Goal: Task Accomplishment & Management: Complete application form

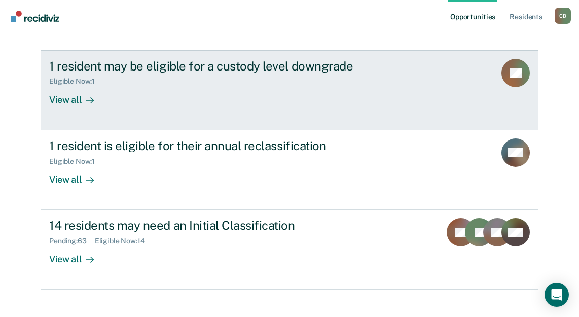
scroll to position [115, 0]
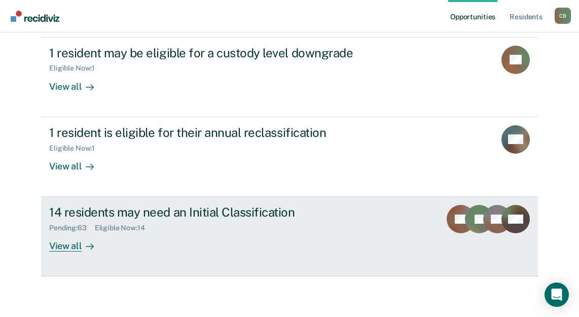
click at [72, 247] on div "View all" at bounding box center [77, 242] width 57 height 20
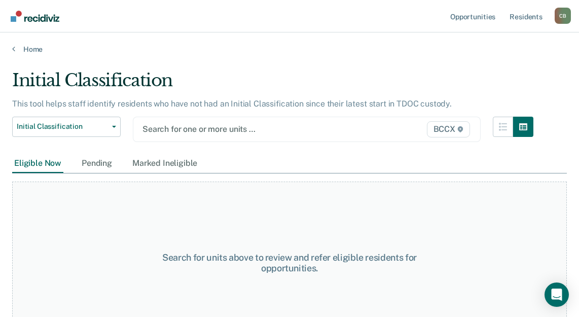
click at [165, 131] on div at bounding box center [256, 129] width 229 height 12
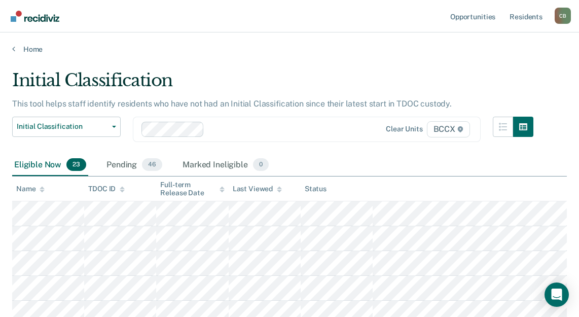
click at [382, 166] on div "Eligible Now 23 Pending 46 Marked Ineligible 0" at bounding box center [289, 165] width 554 height 23
click at [386, 160] on div "Eligible Now 23 Pending 46 Marked Ineligible 0" at bounding box center [289, 165] width 554 height 23
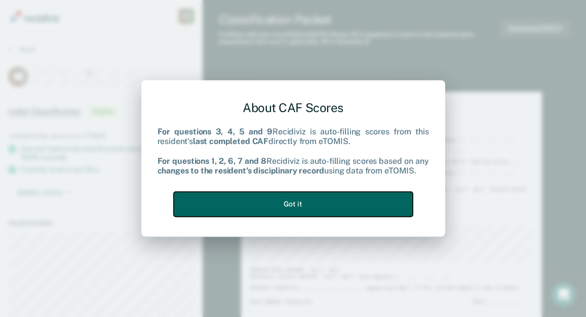
click at [314, 202] on button "Got it" at bounding box center [293, 204] width 239 height 25
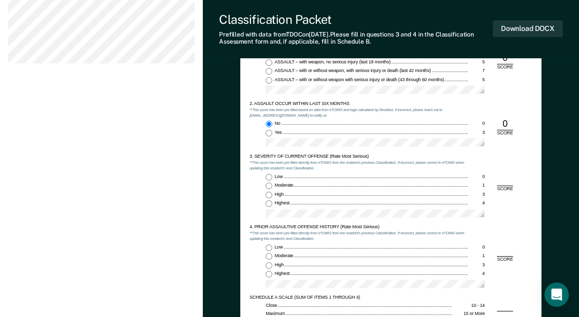
scroll to position [557, 0]
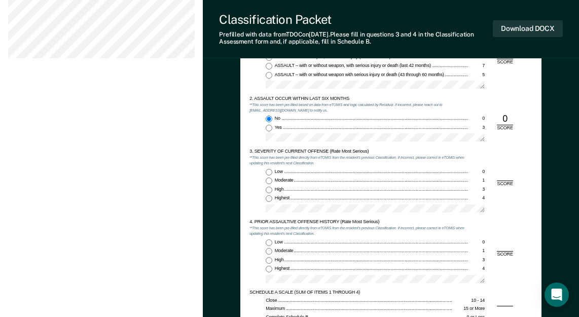
click at [267, 182] on input "Moderate 1" at bounding box center [269, 180] width 7 height 7
type textarea "x"
radio input "true"
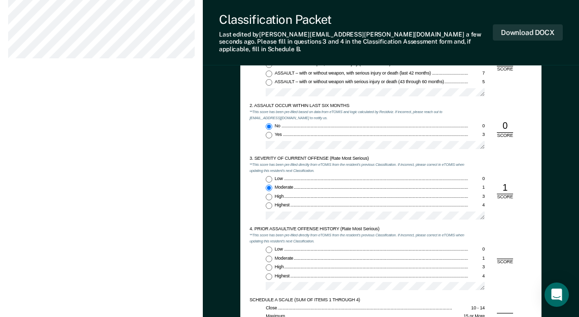
click at [269, 273] on input "Highest 4" at bounding box center [269, 276] width 7 height 7
type textarea "x"
radio input "true"
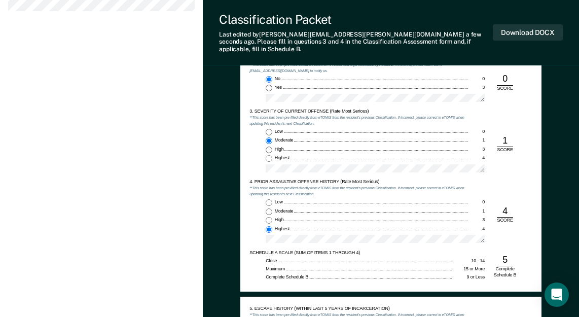
scroll to position [811, 0]
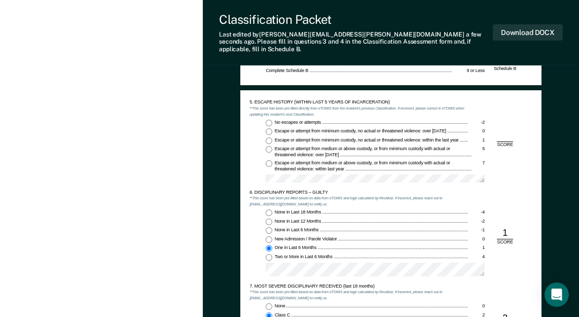
click at [268, 120] on input "No escapes or attempts -2" at bounding box center [269, 123] width 7 height 7
type textarea "x"
radio input "true"
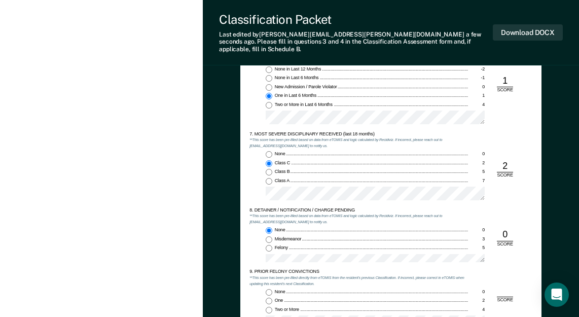
scroll to position [1014, 0]
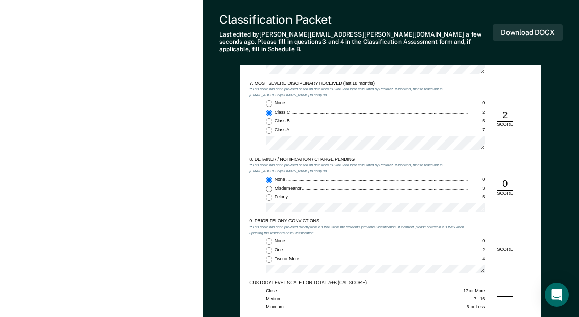
click at [526, 218] on div "9. PRIOR FELONY CONVICTIONS **This score has been pre-filled directly from eTOM…" at bounding box center [390, 249] width 283 height 62
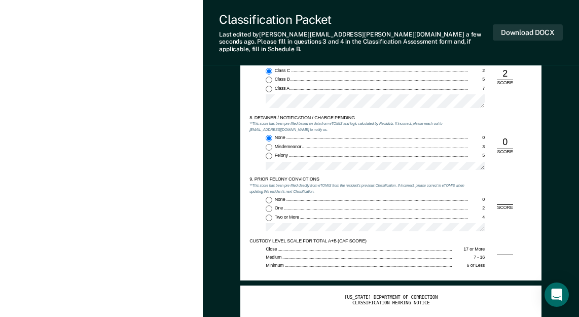
scroll to position [1115, 0]
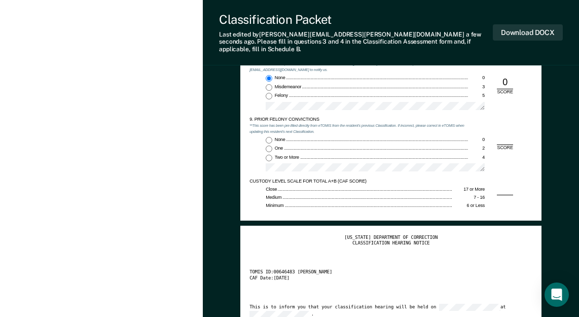
click at [267, 145] on input "One 2" at bounding box center [269, 148] width 7 height 7
type textarea "x"
radio input "true"
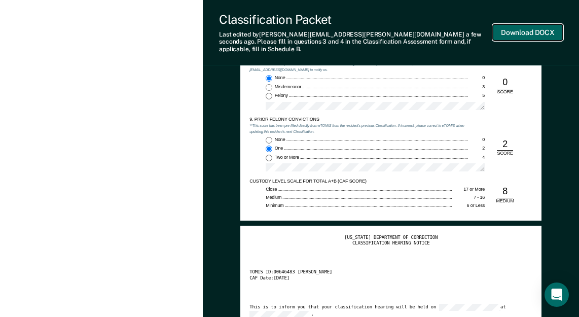
click at [521, 30] on button "Download DOCX" at bounding box center [528, 32] width 70 height 17
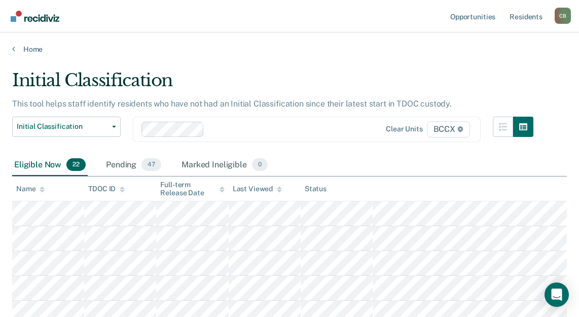
click at [353, 156] on div "Eligible Now 22 Pending 47 Marked Ineligible 0" at bounding box center [289, 165] width 554 height 23
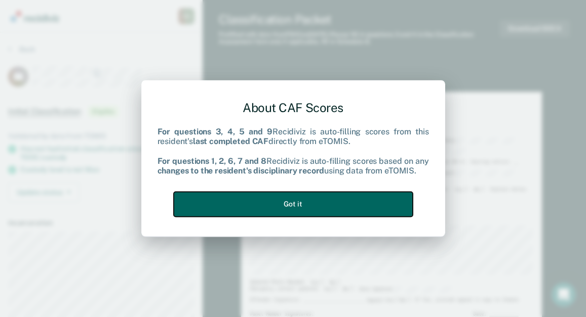
click at [293, 202] on button "Got it" at bounding box center [293, 204] width 239 height 25
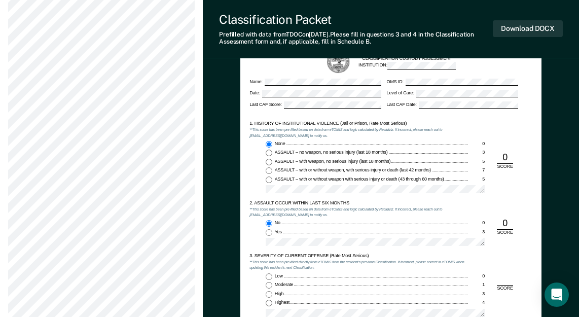
scroll to position [557, 0]
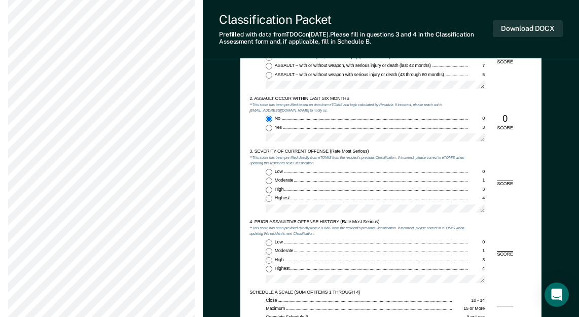
click at [268, 169] on input "Low 0" at bounding box center [269, 172] width 7 height 7
type textarea "x"
radio input "true"
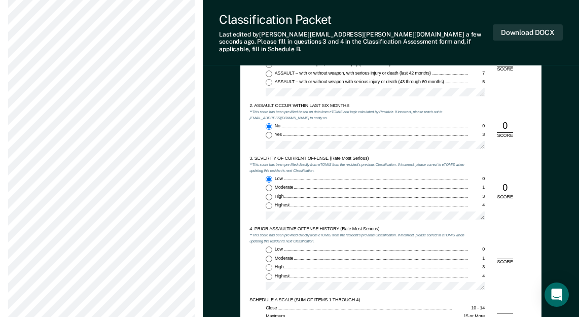
click at [270, 273] on input "Highest 4" at bounding box center [269, 276] width 7 height 7
type textarea "x"
radio input "true"
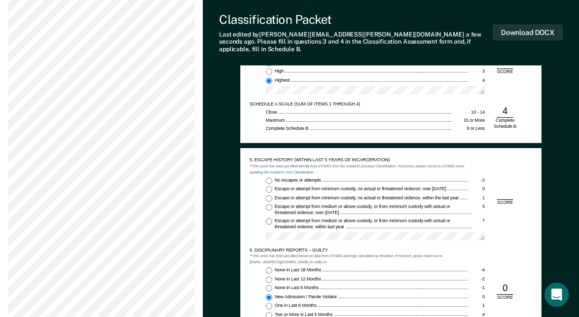
scroll to position [760, 0]
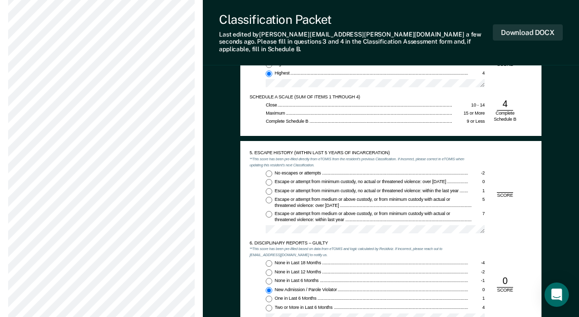
click at [266, 170] on input "No escapes or attempts -2" at bounding box center [269, 173] width 7 height 7
type textarea "x"
radio input "true"
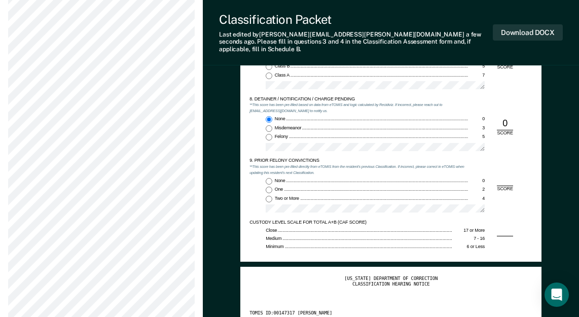
scroll to position [1064, 0]
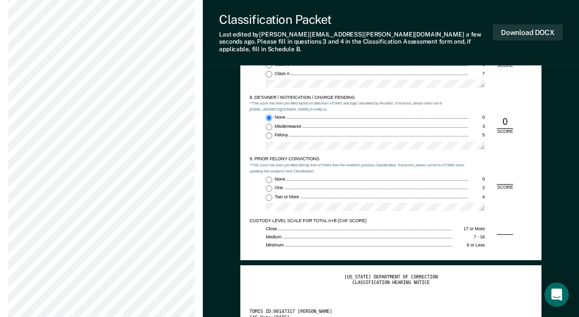
click at [269, 194] on input "Two or More 4" at bounding box center [269, 197] width 7 height 7
type textarea "x"
radio input "true"
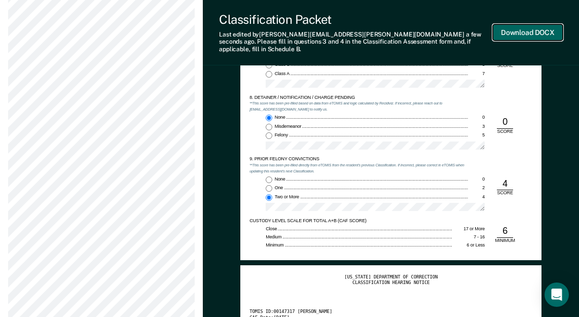
click at [530, 30] on button "Download DOCX" at bounding box center [528, 32] width 70 height 17
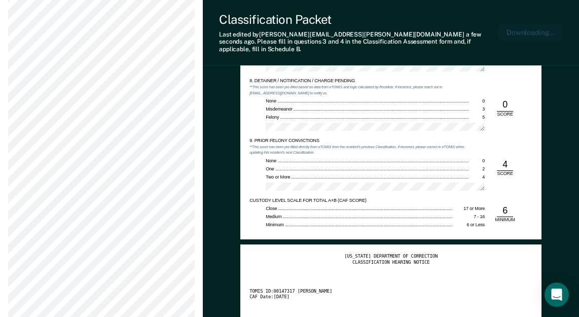
scroll to position [1114, 0]
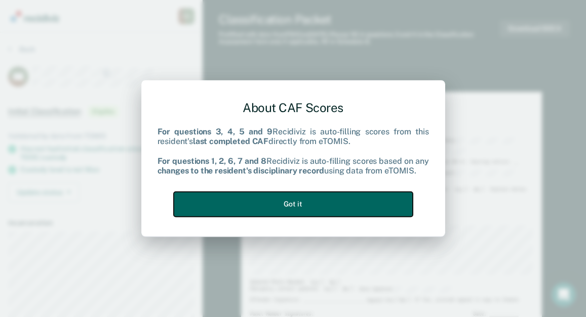
click at [334, 202] on button "Got it" at bounding box center [293, 204] width 239 height 25
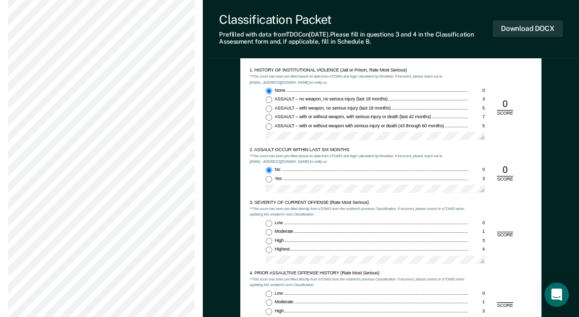
scroll to position [507, 0]
click at [270, 231] on input "Moderate 1" at bounding box center [269, 231] width 7 height 7
type textarea "x"
radio input "true"
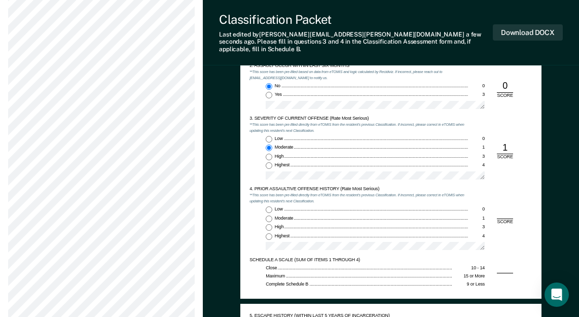
scroll to position [608, 0]
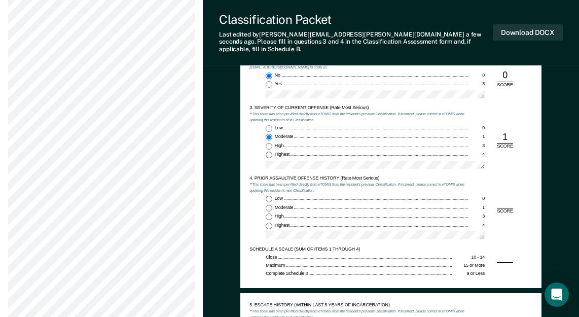
click at [269, 196] on input "Low 0" at bounding box center [269, 199] width 7 height 7
type textarea "x"
radio input "true"
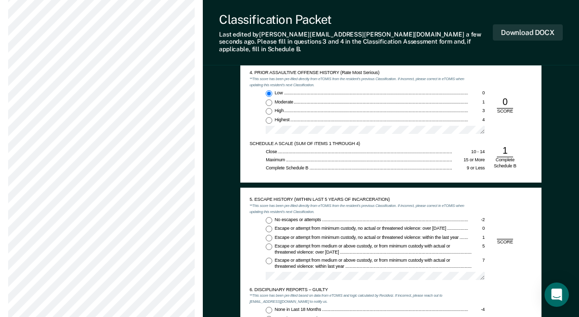
scroll to position [811, 0]
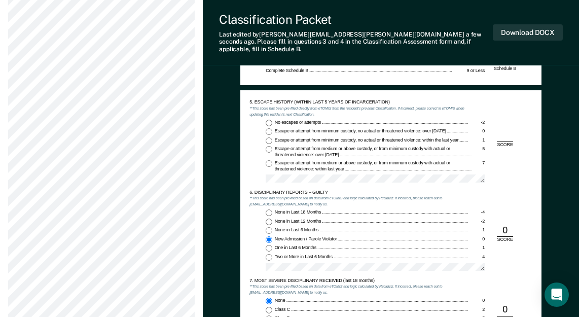
click at [269, 120] on input "No escapes or attempts -2" at bounding box center [269, 123] width 7 height 7
type textarea "x"
radio input "true"
click at [240, 208] on div "5. ESCAPE HISTORY (WITHIN LAST 5 YEARS OF INCARCERATION) **This score has been …" at bounding box center [390, 301] width 301 height 423
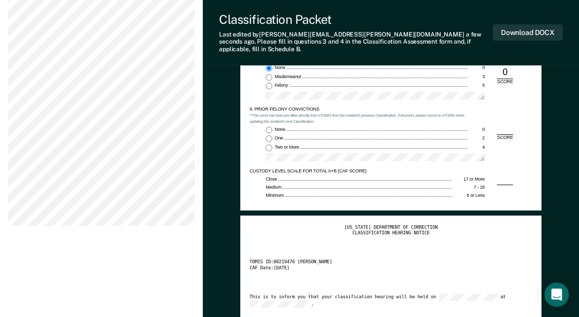
scroll to position [1115, 0]
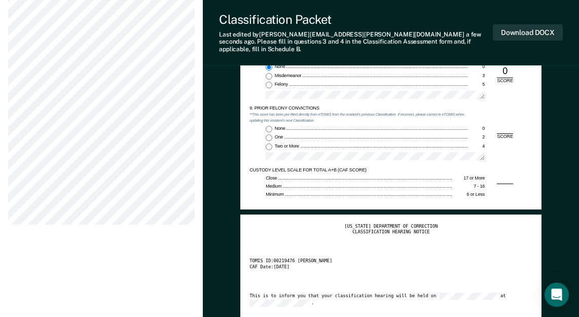
click at [265, 138] on div "None 0 One 2 Two or More 4" at bounding box center [358, 146] width 219 height 40
click at [268, 143] on input "Two or More 4" at bounding box center [269, 146] width 7 height 7
type textarea "x"
radio input "true"
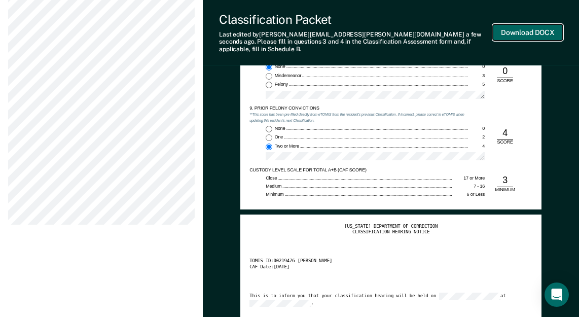
click at [529, 28] on button "Download DOCX" at bounding box center [528, 32] width 70 height 17
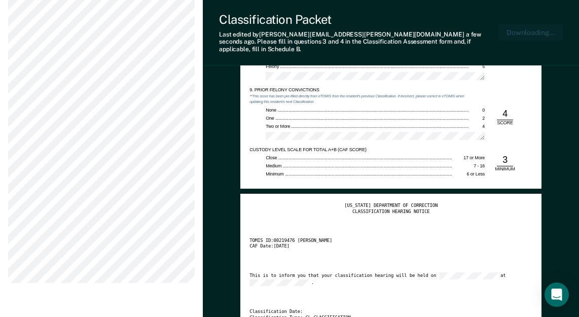
scroll to position [1165, 0]
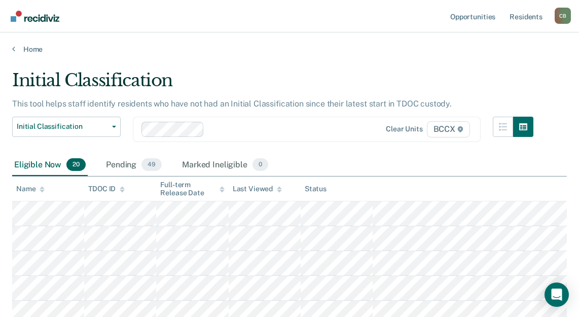
click at [358, 161] on div "Eligible Now 20 Pending 49 Marked Ineligible 0" at bounding box center [289, 165] width 554 height 23
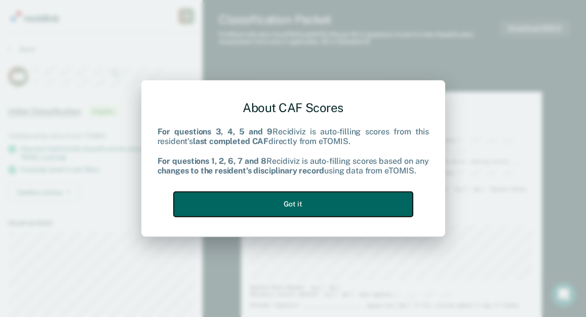
drag, startPoint x: 300, startPoint y: 200, endPoint x: 308, endPoint y: 201, distance: 7.6
click at [300, 201] on button "Got it" at bounding box center [293, 204] width 239 height 25
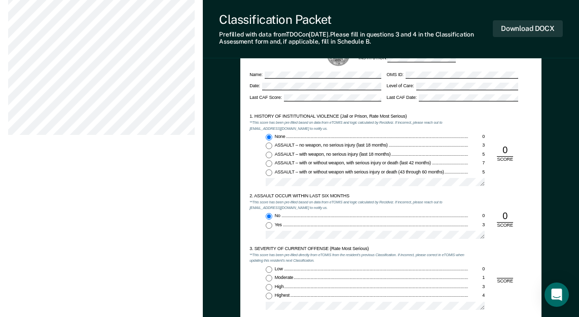
scroll to position [608, 0]
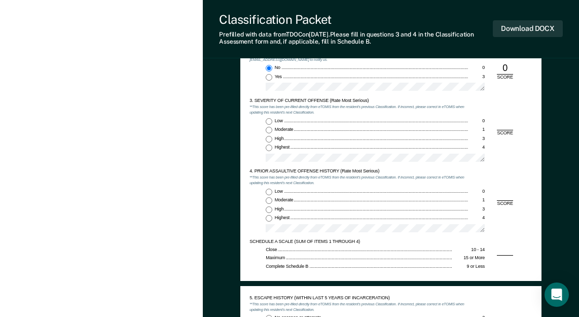
click at [266, 128] on input "Moderate 1" at bounding box center [269, 130] width 7 height 7
type textarea "x"
radio input "true"
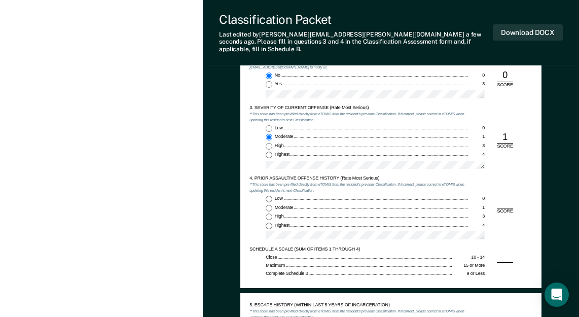
click at [269, 196] on input "Low 0" at bounding box center [269, 199] width 7 height 7
type textarea "x"
radio input "true"
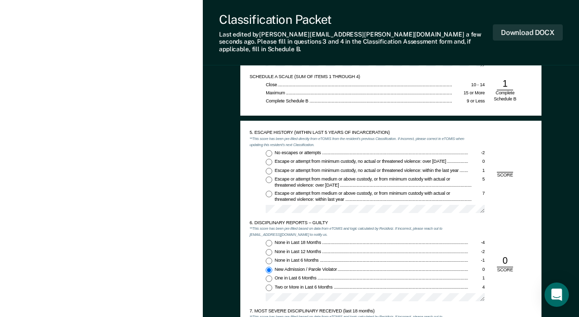
scroll to position [811, 0]
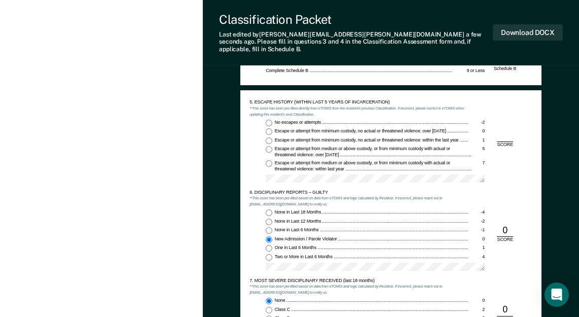
click at [269, 128] on input "Escape or attempt from minimum custody, no actual or threatened violence: over …" at bounding box center [269, 131] width 7 height 7
type textarea "x"
radio input "true"
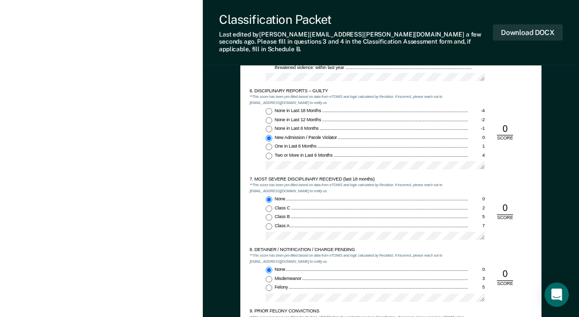
scroll to position [1014, 0]
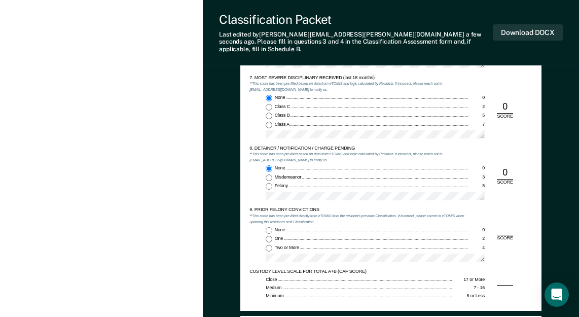
click at [267, 245] on input "Two or More 4" at bounding box center [269, 248] width 7 height 7
type textarea "x"
radio input "true"
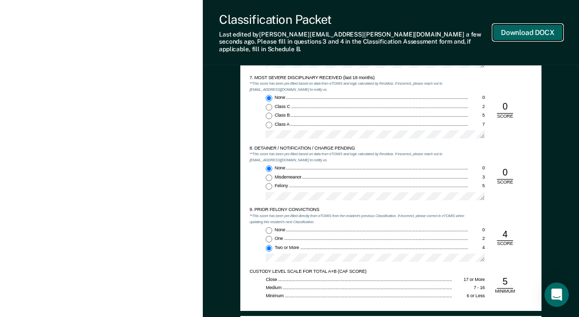
click at [517, 26] on button "Download DOCX" at bounding box center [528, 32] width 70 height 17
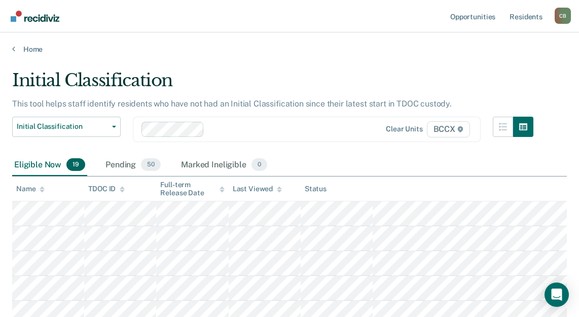
click at [331, 158] on div "Eligible Now 19 Pending 50 Marked Ineligible 0" at bounding box center [289, 165] width 554 height 23
click at [386, 167] on div "Eligible Now 19 Pending 50 Marked Ineligible 0" at bounding box center [289, 165] width 554 height 23
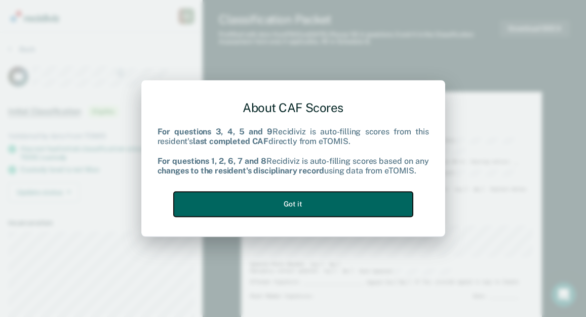
click at [353, 204] on button "Got it" at bounding box center [293, 204] width 239 height 25
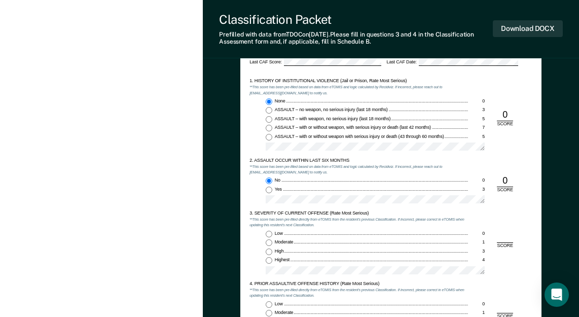
scroll to position [507, 0]
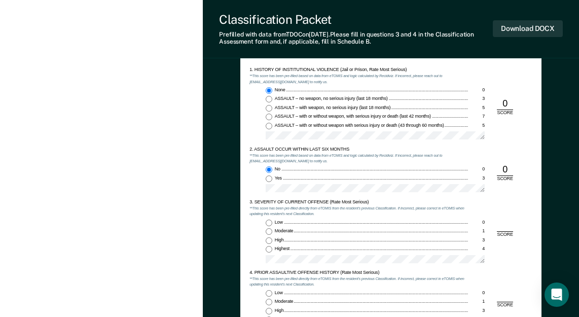
click at [268, 248] on input "Highest 4" at bounding box center [269, 249] width 7 height 7
type textarea "x"
radio input "true"
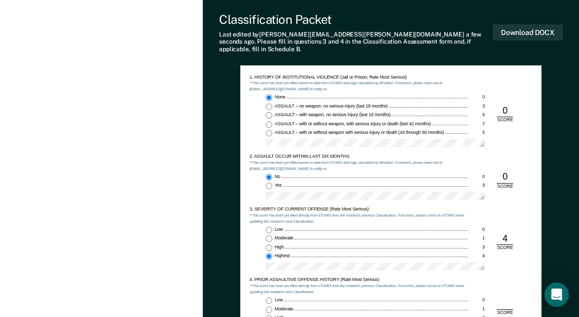
click at [269, 297] on input "Low 0" at bounding box center [269, 300] width 7 height 7
type textarea "x"
radio input "true"
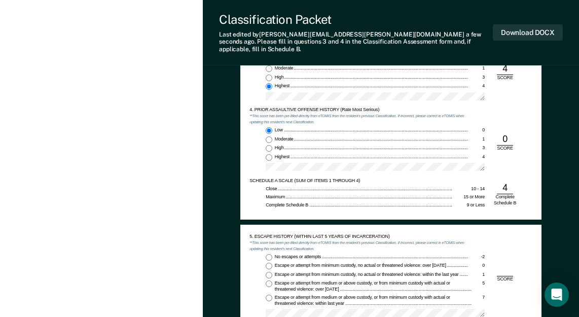
scroll to position [710, 0]
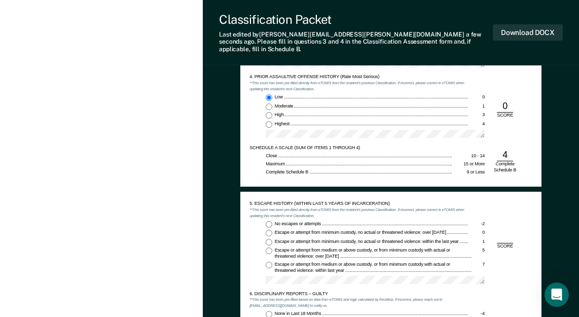
click at [267, 221] on input "No escapes or attempts -2" at bounding box center [269, 224] width 7 height 7
type textarea "x"
radio input "true"
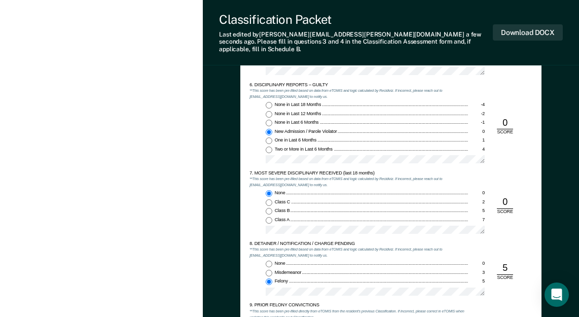
scroll to position [963, 0]
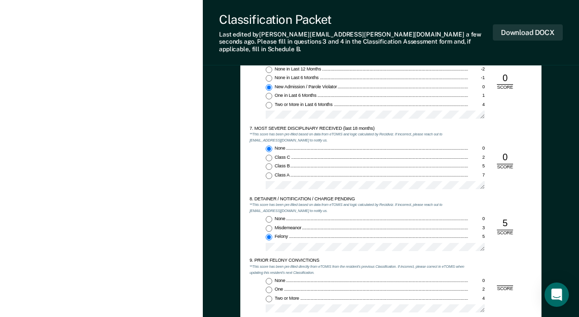
click at [269, 286] on input "One 2" at bounding box center [269, 289] width 7 height 7
type textarea "x"
radio input "true"
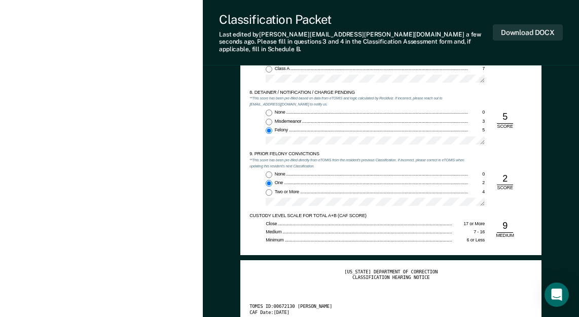
scroll to position [1014, 0]
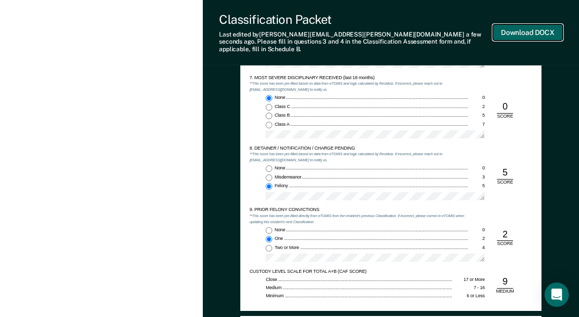
click at [531, 29] on button "Download DOCX" at bounding box center [528, 32] width 70 height 17
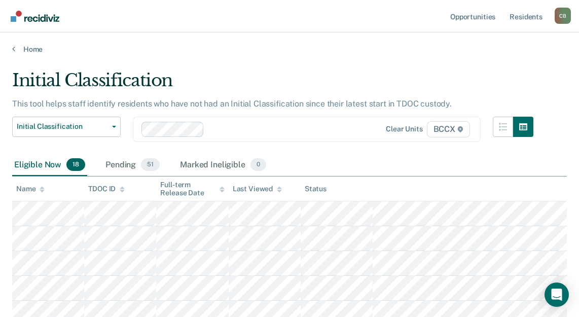
click at [331, 166] on div "Eligible Now 18 Pending 51 Marked Ineligible 0" at bounding box center [289, 165] width 554 height 23
click at [324, 160] on div "Eligible Now 18 Pending 51 Marked Ineligible 0" at bounding box center [289, 165] width 554 height 23
click at [425, 182] on th at bounding box center [469, 188] width 194 height 25
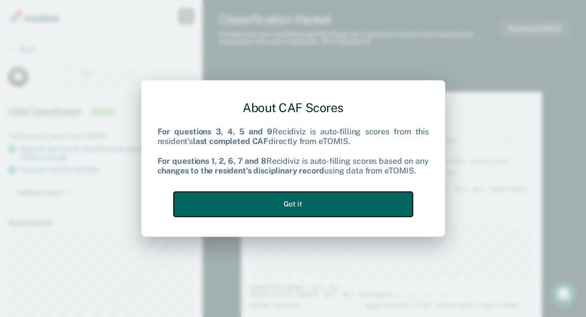
click at [352, 204] on button "Got it" at bounding box center [293, 204] width 239 height 25
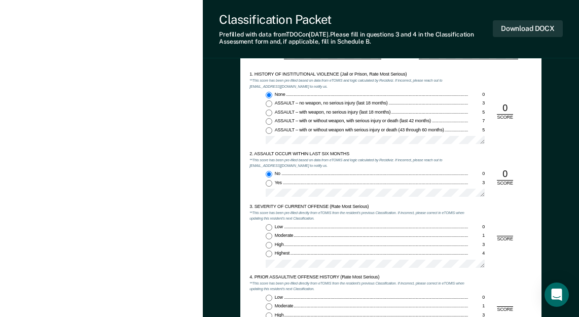
scroll to position [507, 0]
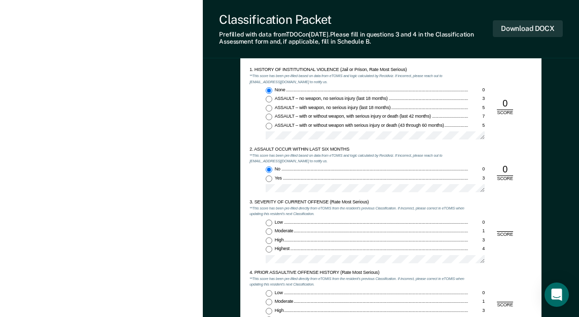
click at [269, 231] on input "Moderate 1" at bounding box center [269, 231] width 7 height 7
type textarea "x"
radio input "true"
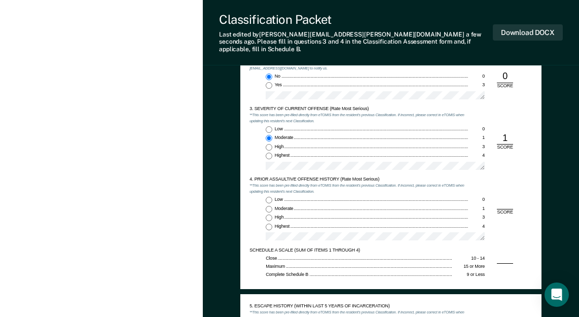
scroll to position [608, 0]
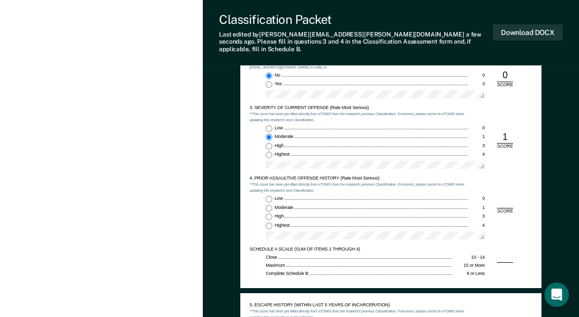
click at [268, 196] on input "Low 0" at bounding box center [269, 199] width 7 height 7
type textarea "x"
radio input "true"
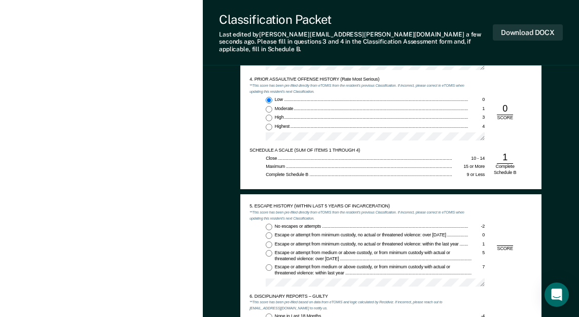
scroll to position [710, 0]
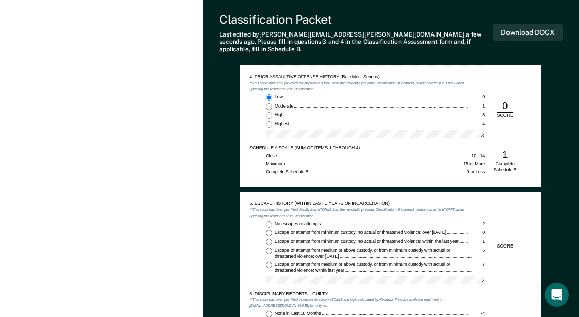
click at [270, 221] on input "No escapes or attempts -2" at bounding box center [269, 224] width 7 height 7
type textarea "x"
radio input "true"
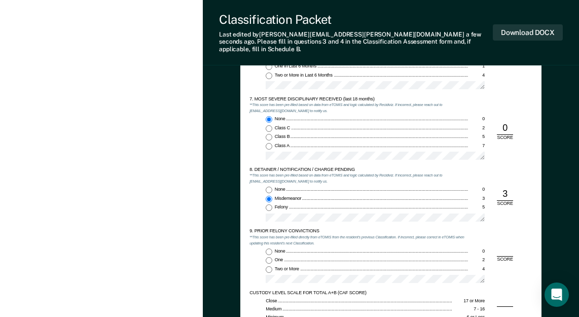
scroll to position [1064, 0]
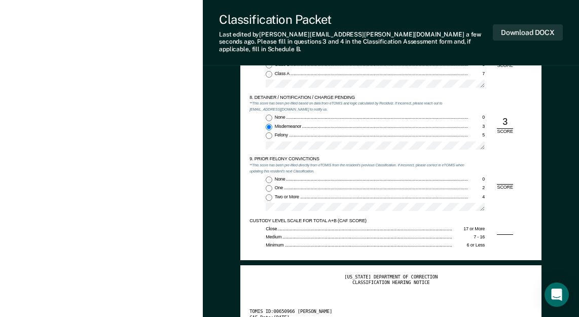
click at [266, 176] on input "None 0" at bounding box center [269, 179] width 7 height 7
type textarea "x"
radio input "true"
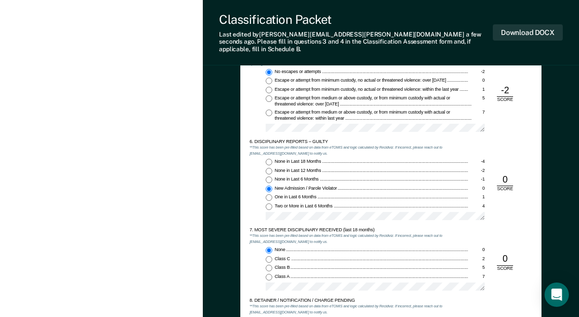
scroll to position [1014, 0]
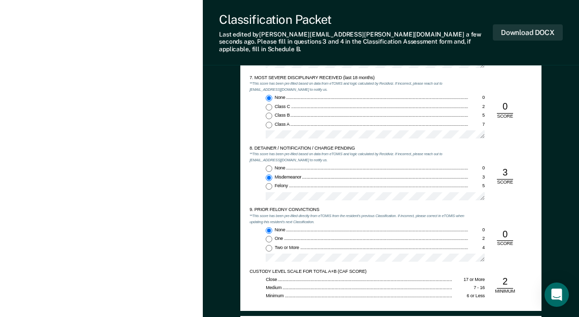
click at [271, 165] on input "None 0" at bounding box center [269, 168] width 7 height 7
type textarea "x"
radio input "true"
radio input "false"
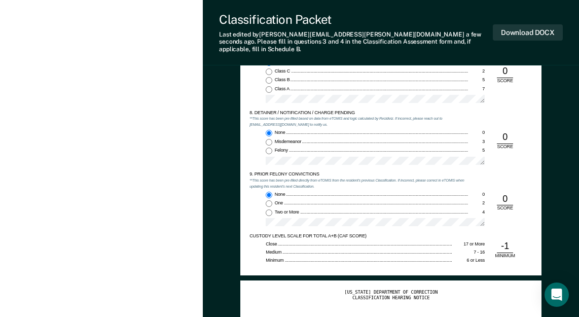
scroll to position [1064, 0]
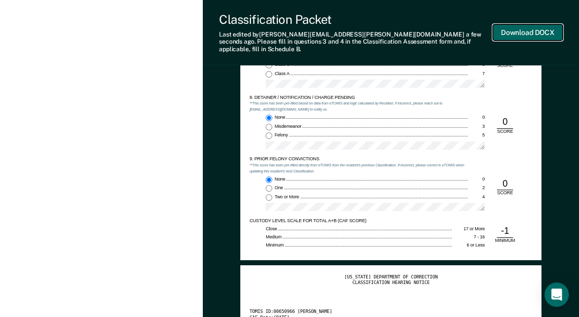
click at [519, 27] on button "Download DOCX" at bounding box center [528, 32] width 70 height 17
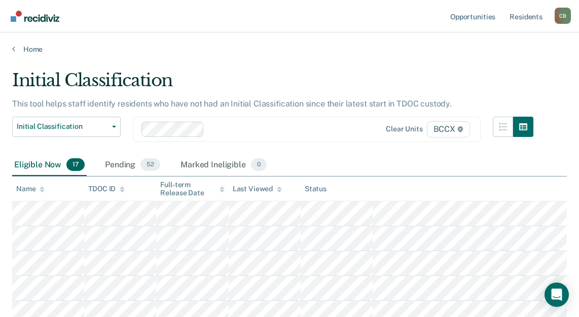
click at [408, 190] on th at bounding box center [469, 188] width 194 height 25
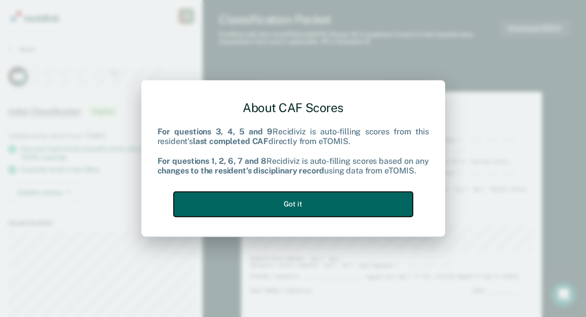
click at [328, 205] on button "Got it" at bounding box center [293, 204] width 239 height 25
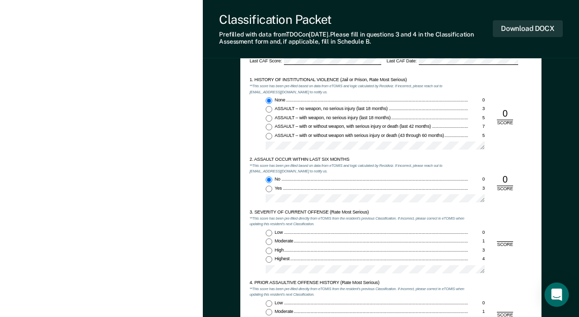
scroll to position [608, 0]
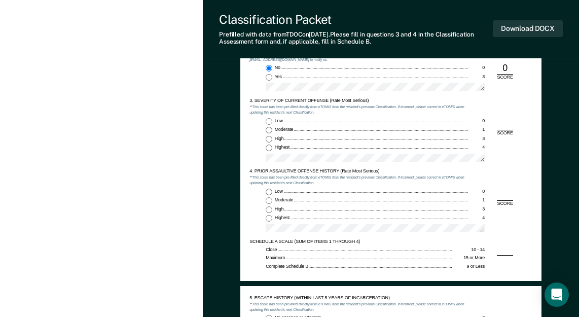
click at [266, 148] on input "Highest 4" at bounding box center [269, 147] width 7 height 7
type textarea "x"
radio input "true"
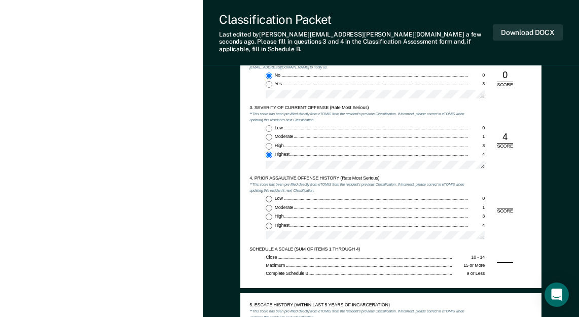
click at [268, 196] on input "Low 0" at bounding box center [269, 199] width 7 height 7
type textarea "x"
radio input "true"
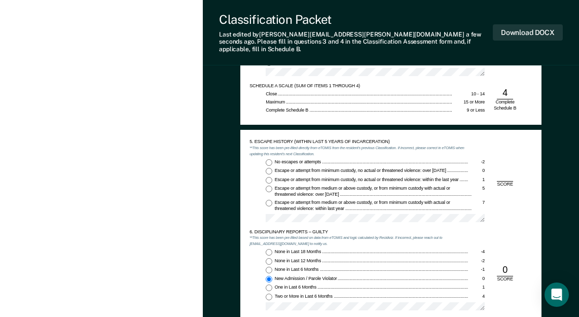
scroll to position [811, 0]
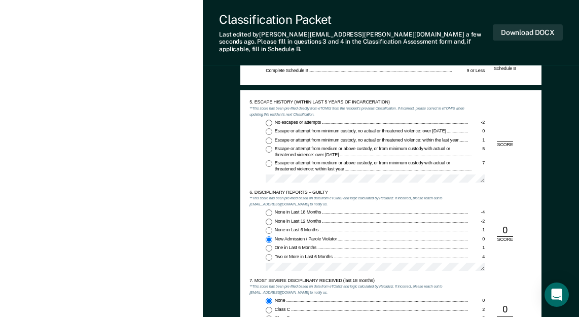
click at [266, 120] on input "No escapes or attempts -2" at bounding box center [269, 123] width 7 height 7
type textarea "x"
radio input "true"
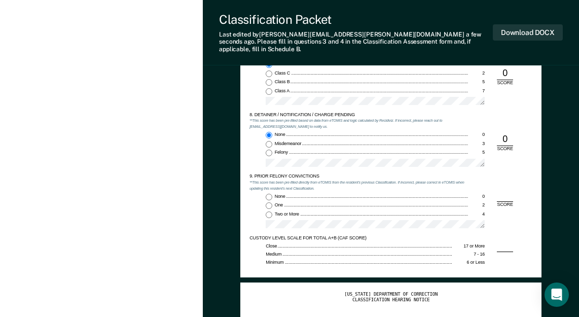
scroll to position [1115, 0]
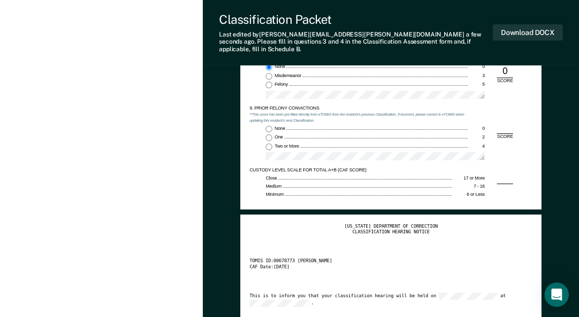
click at [267, 126] on input "None 0" at bounding box center [269, 129] width 7 height 7
type textarea "x"
radio input "true"
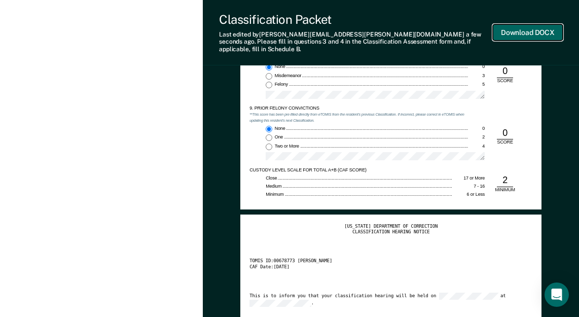
click at [532, 24] on button "Download DOCX" at bounding box center [528, 32] width 70 height 17
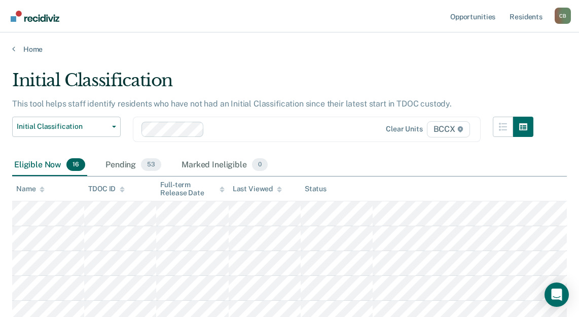
click at [364, 185] on th "Status" at bounding box center [337, 188] width 72 height 25
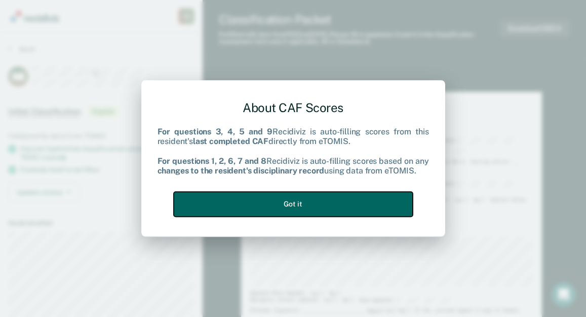
click at [326, 208] on button "Got it" at bounding box center [293, 204] width 239 height 25
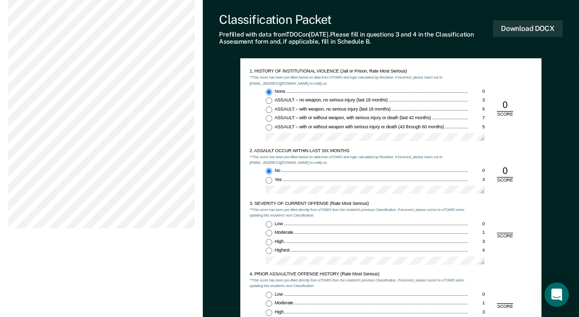
scroll to position [608, 0]
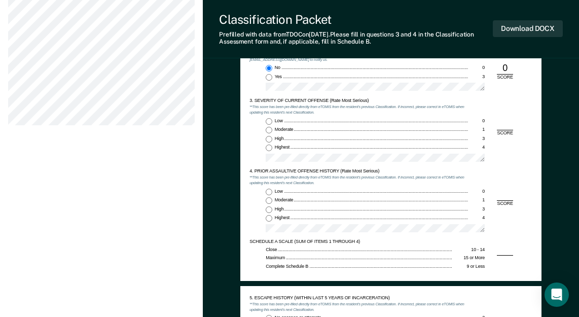
click at [269, 145] on input "Highest 4" at bounding box center [269, 147] width 7 height 7
type textarea "x"
radio input "true"
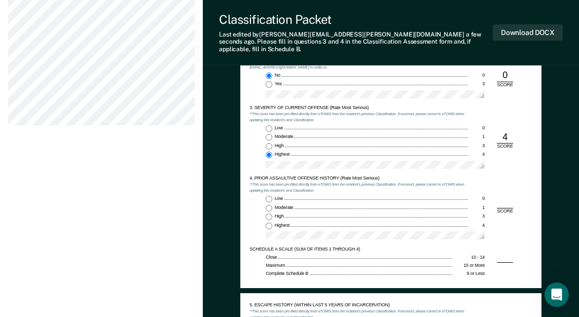
click at [268, 222] on input "Highest 4" at bounding box center [269, 225] width 7 height 7
type textarea "x"
radio input "true"
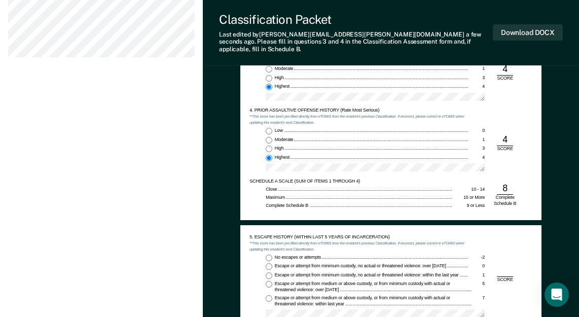
scroll to position [760, 0]
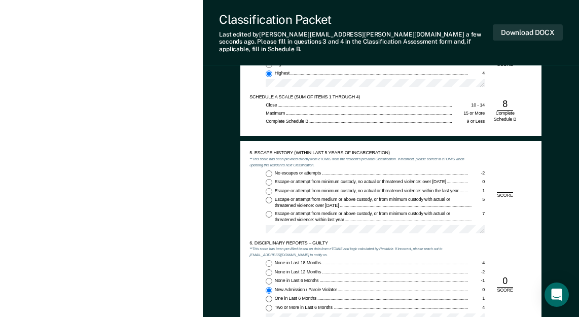
click at [269, 170] on input "No escapes or attempts -2" at bounding box center [269, 173] width 7 height 7
type textarea "x"
radio input "true"
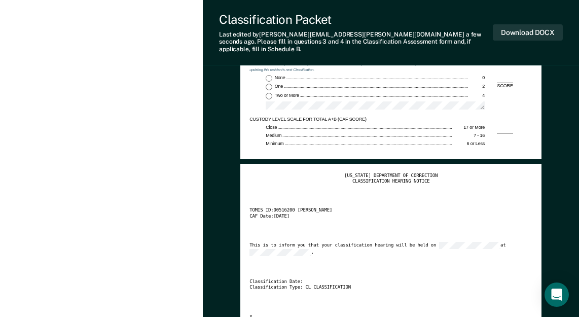
scroll to position [1064, 0]
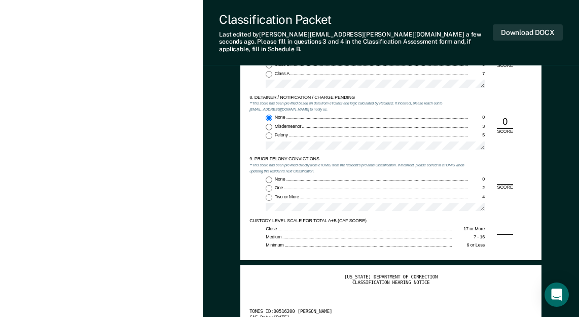
click at [266, 185] on input "One 2" at bounding box center [269, 188] width 7 height 7
type textarea "x"
radio input "true"
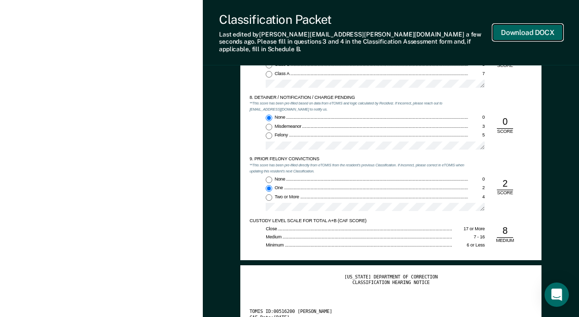
click at [517, 30] on button "Download DOCX" at bounding box center [528, 32] width 70 height 17
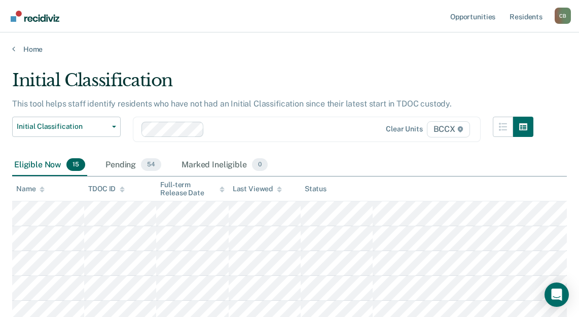
click at [404, 159] on div "Eligible Now 15 Pending 54 Marked Ineligible 0" at bounding box center [289, 165] width 554 height 23
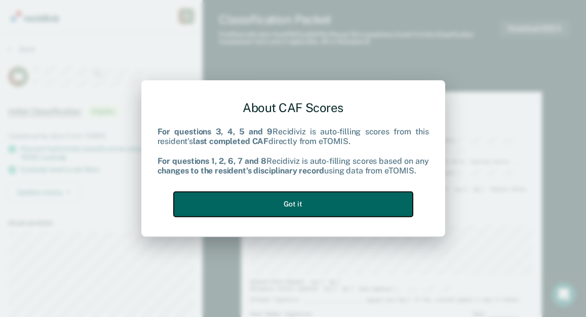
click at [332, 196] on button "Got it" at bounding box center [293, 204] width 239 height 25
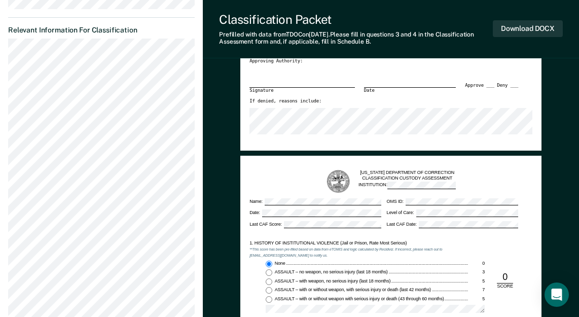
scroll to position [507, 0]
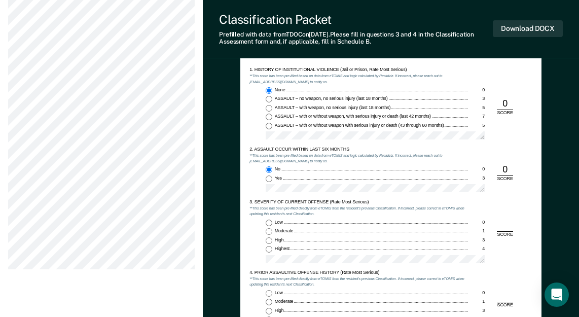
click at [268, 249] on input "Highest 4" at bounding box center [269, 249] width 7 height 7
type textarea "x"
radio input "true"
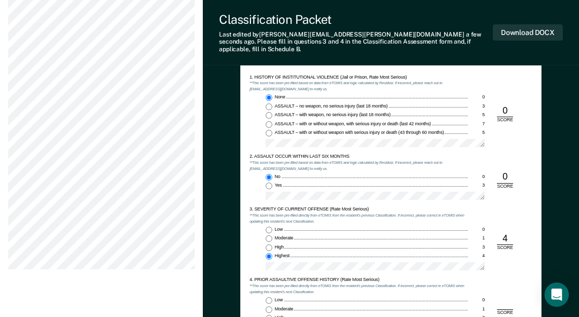
click at [270, 297] on input "Low 0" at bounding box center [269, 300] width 7 height 7
type textarea "x"
radio input "true"
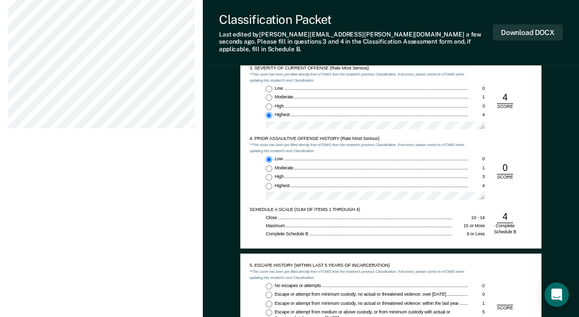
scroll to position [659, 0]
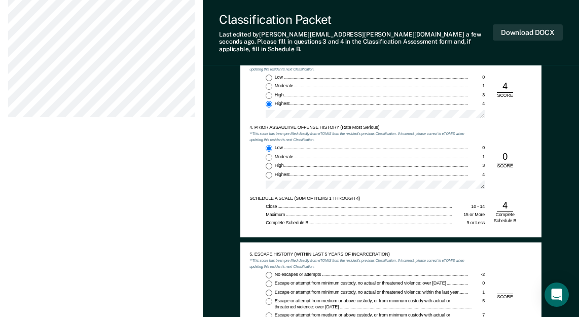
click at [272, 272] on input "No escapes or attempts -2" at bounding box center [269, 275] width 7 height 7
type textarea "x"
radio input "true"
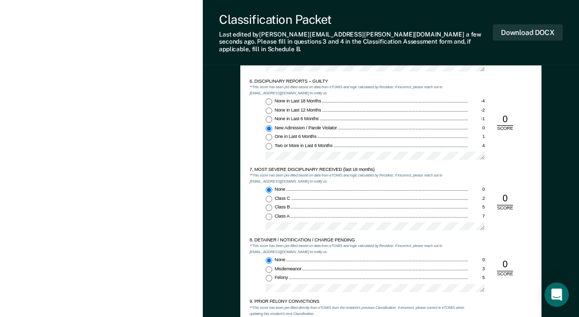
scroll to position [963, 0]
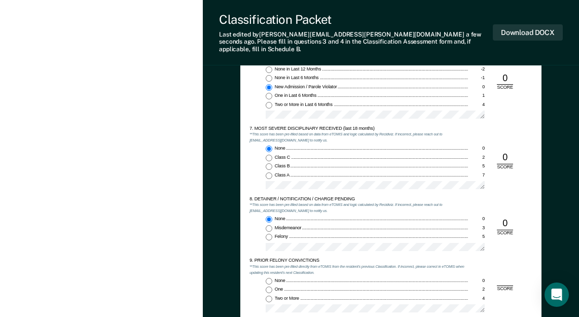
click at [268, 295] on input "Two or More 4" at bounding box center [269, 298] width 7 height 7
type textarea "x"
radio input "true"
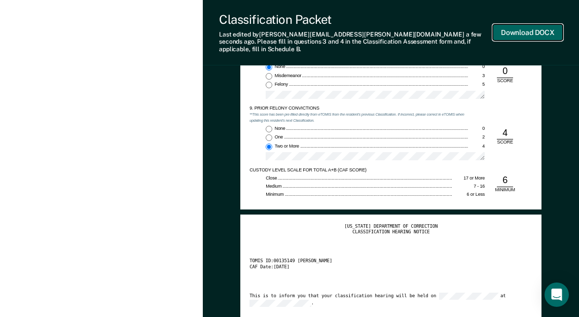
click at [518, 25] on button "Download DOCX" at bounding box center [528, 32] width 70 height 17
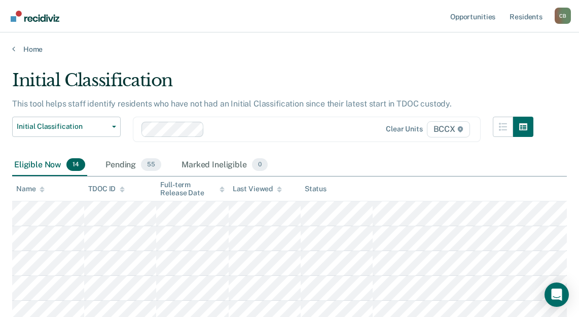
click at [403, 189] on th at bounding box center [469, 188] width 194 height 25
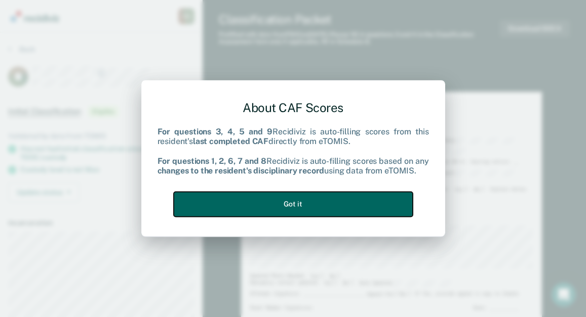
click at [328, 195] on button "Got it" at bounding box center [293, 204] width 239 height 25
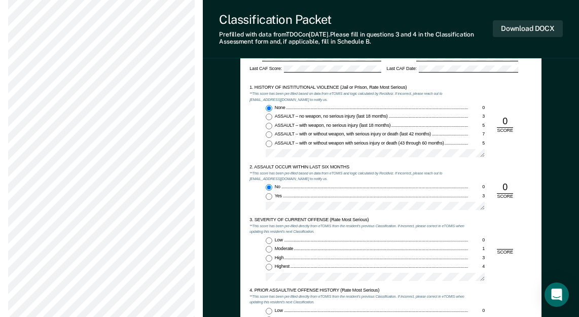
scroll to position [507, 0]
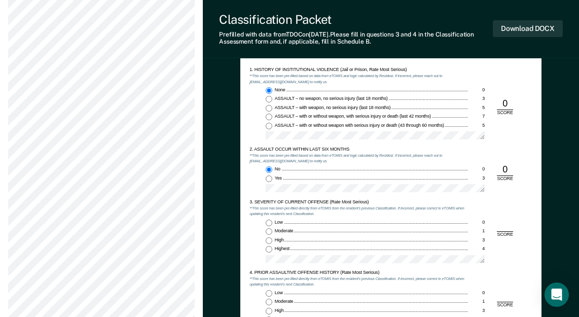
click at [266, 221] on input "Low 0" at bounding box center [269, 222] width 7 height 7
type textarea "x"
radio input "true"
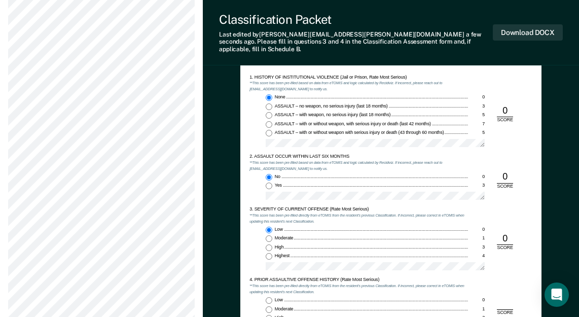
click at [270, 297] on input "Low 0" at bounding box center [269, 300] width 7 height 7
type textarea "x"
radio input "true"
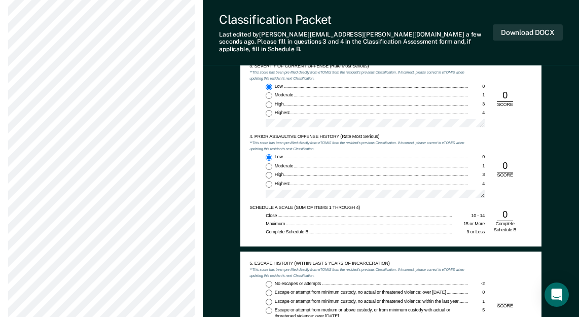
scroll to position [659, 0]
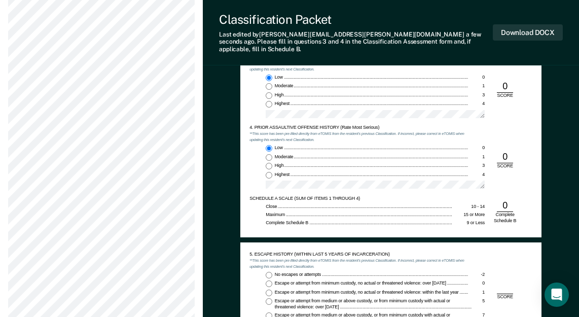
click at [268, 272] on input "No escapes or attempts -2" at bounding box center [269, 275] width 7 height 7
type textarea "x"
radio input "true"
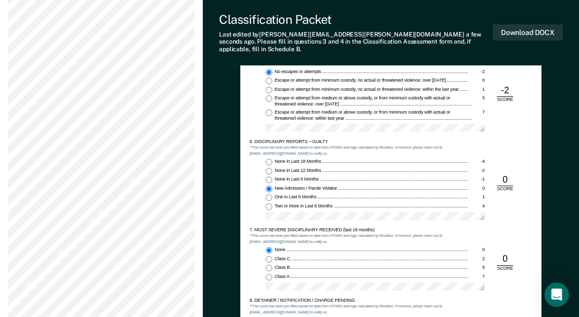
scroll to position [1014, 0]
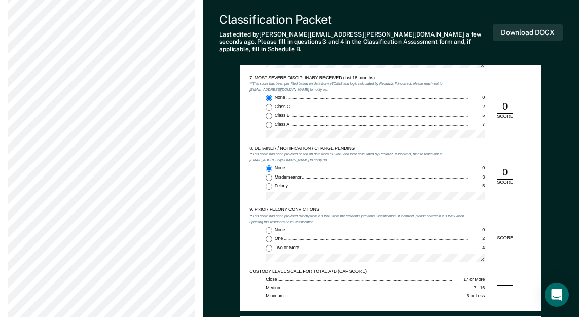
click at [271, 245] on input "Two or More 4" at bounding box center [269, 248] width 7 height 7
type textarea "x"
radio input "true"
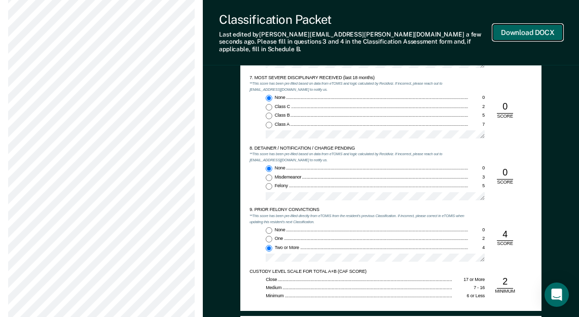
click at [516, 30] on button "Download DOCX" at bounding box center [528, 32] width 70 height 17
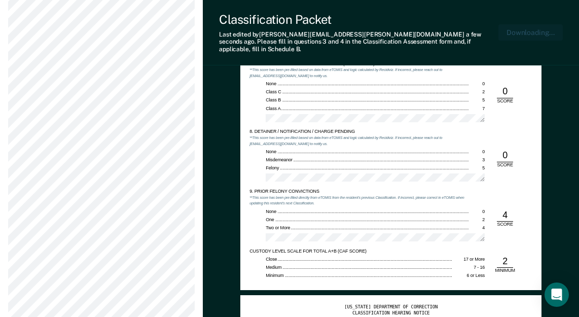
scroll to position [1063, 0]
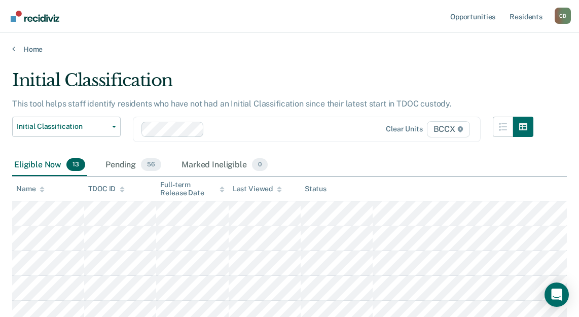
click at [329, 150] on div "Initial Classification Custody Level Downgrade Annual Reclassification Initial …" at bounding box center [272, 136] width 521 height 38
click at [349, 164] on div "Eligible Now 13 Pending 56 Marked Ineligible 0" at bounding box center [289, 165] width 554 height 23
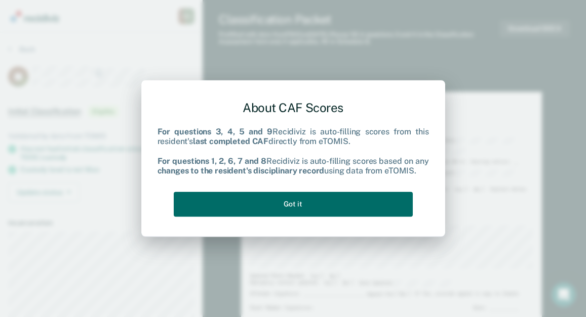
click at [328, 191] on div "About CAF Scores For questions 3, 4, 5 and 9 Recidiviz is auto-filling scores f…" at bounding box center [294, 156] width 272 height 129
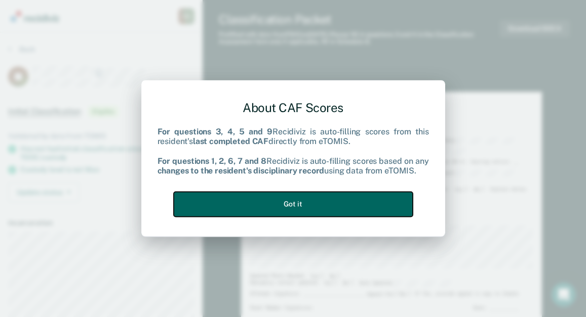
click at [331, 195] on button "Got it" at bounding box center [293, 204] width 239 height 25
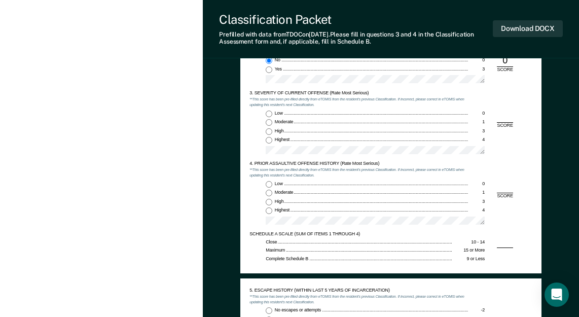
scroll to position [557, 0]
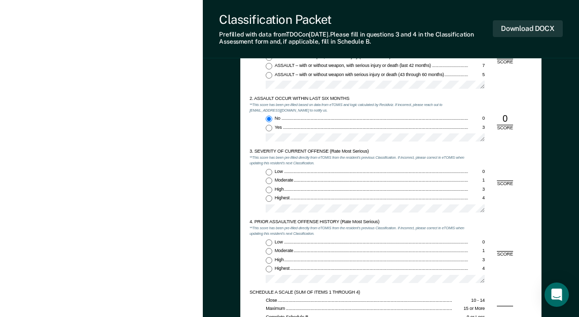
click at [271, 201] on input "Highest 4" at bounding box center [269, 198] width 7 height 7
type textarea "x"
radio input "true"
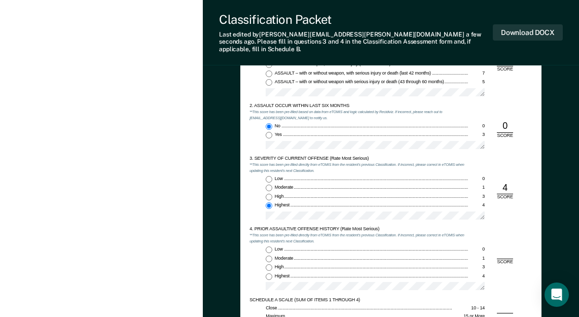
click at [270, 273] on input "Highest 4" at bounding box center [269, 276] width 7 height 7
type textarea "x"
radio input "true"
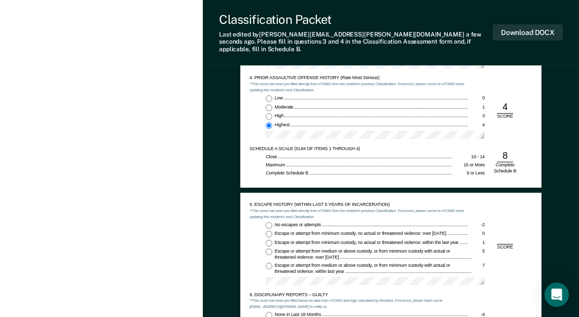
scroll to position [710, 0]
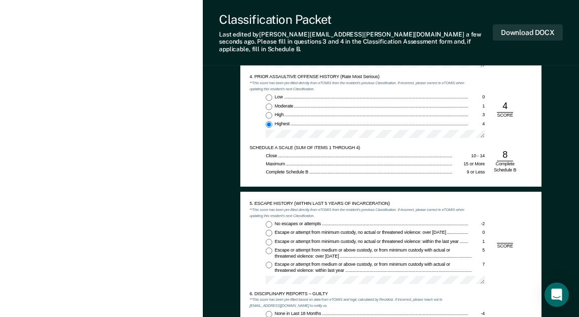
click at [270, 221] on input "No escapes or attempts -2" at bounding box center [269, 224] width 7 height 7
type textarea "x"
radio input "true"
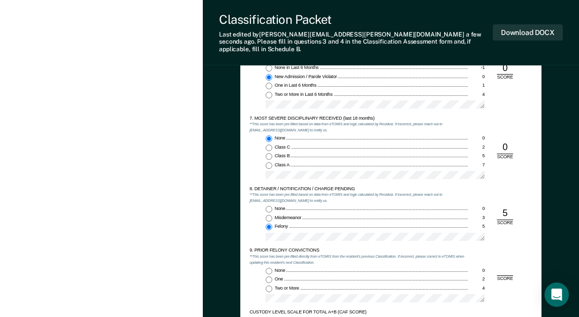
scroll to position [1064, 0]
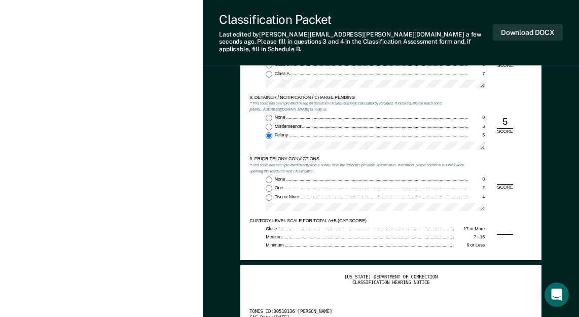
click at [268, 194] on input "Two or More 4" at bounding box center [269, 197] width 7 height 7
type textarea "x"
radio input "true"
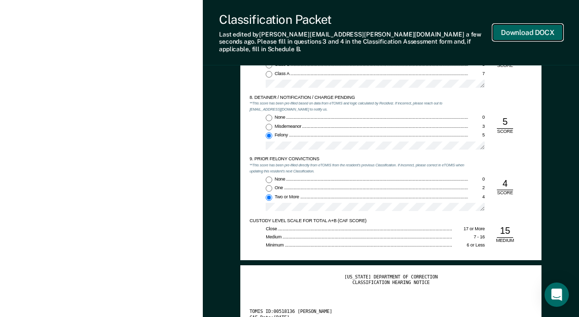
click at [516, 28] on button "Download DOCX" at bounding box center [528, 32] width 70 height 17
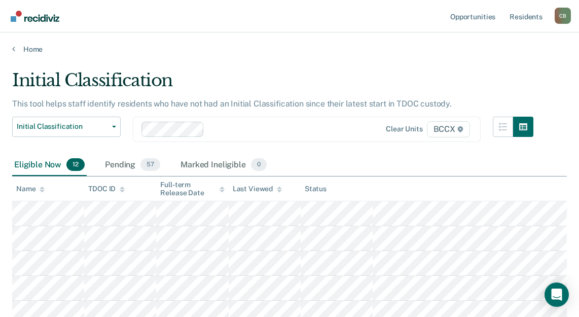
click at [414, 162] on div "Eligible Now 12 Pending 57 Marked Ineligible 0" at bounding box center [289, 165] width 554 height 23
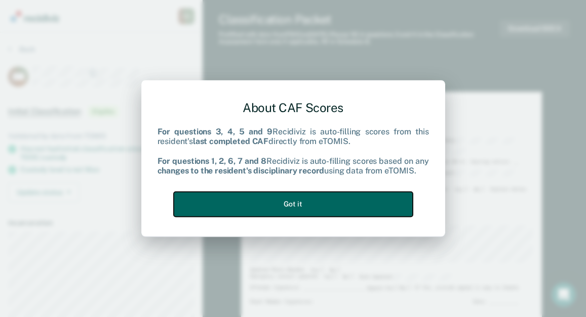
click at [327, 194] on button "Got it" at bounding box center [293, 204] width 239 height 25
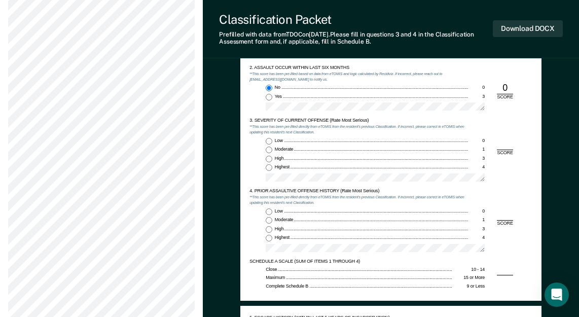
scroll to position [608, 0]
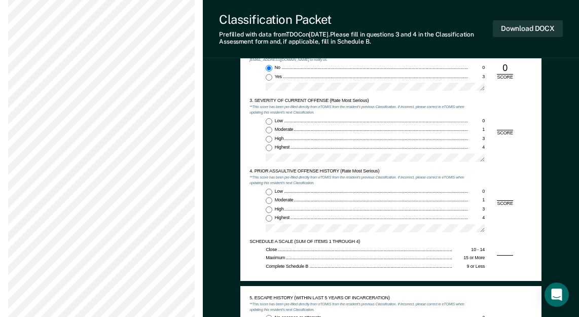
click at [267, 122] on input "Low 0" at bounding box center [269, 121] width 7 height 7
type textarea "x"
radio input "true"
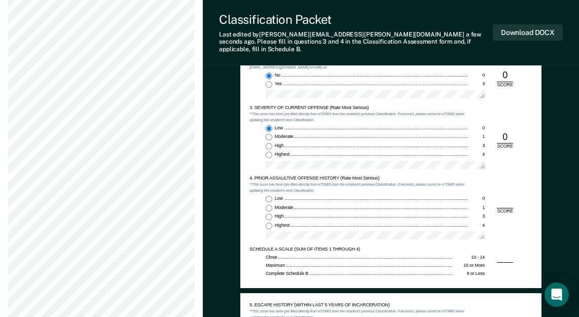
click at [267, 196] on input "Low 0" at bounding box center [269, 199] width 7 height 7
type textarea "x"
radio input "true"
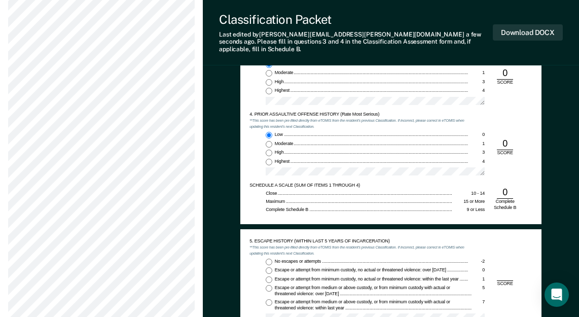
scroll to position [760, 0]
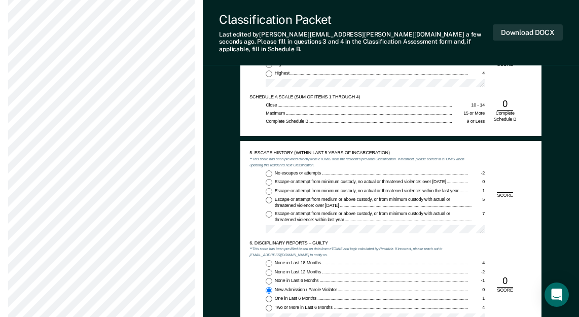
click at [270, 170] on input "No escapes or attempts -2" at bounding box center [269, 173] width 7 height 7
type textarea "x"
radio input "true"
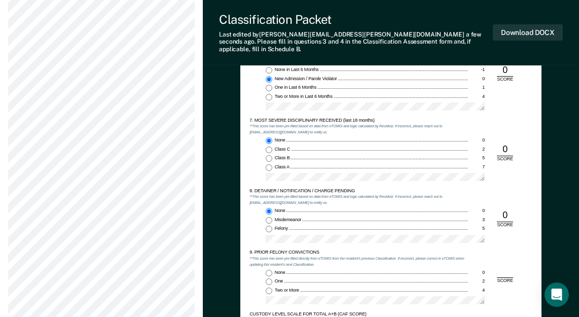
scroll to position [1014, 0]
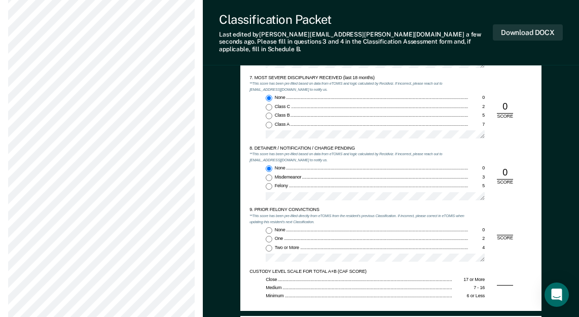
click at [268, 245] on input "Two or More 4" at bounding box center [269, 248] width 7 height 7
type textarea "x"
radio input "true"
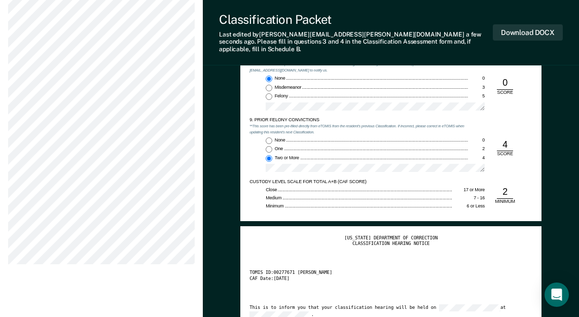
scroll to position [1115, 0]
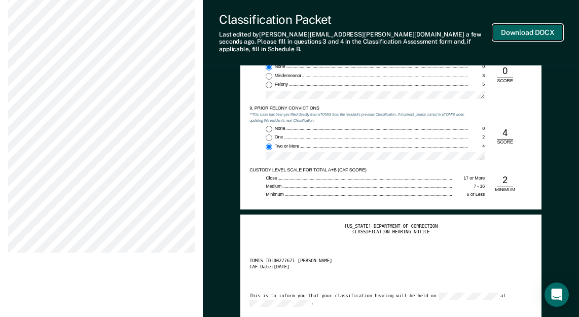
click at [519, 26] on button "Download DOCX" at bounding box center [528, 32] width 70 height 17
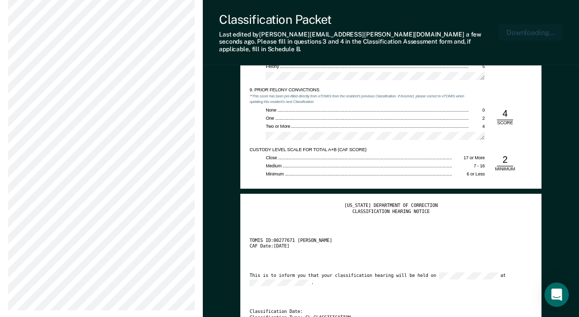
scroll to position [1165, 0]
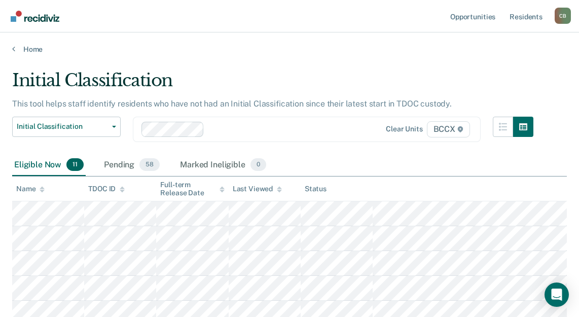
click at [348, 160] on div "Eligible Now 11 Pending 58 Marked Ineligible 0" at bounding box center [289, 165] width 554 height 23
click at [202, 60] on main "Initial Classification This tool helps staff identify residents who have not ha…" at bounding box center [289, 299] width 579 height 491
click at [456, 188] on th at bounding box center [469, 188] width 194 height 25
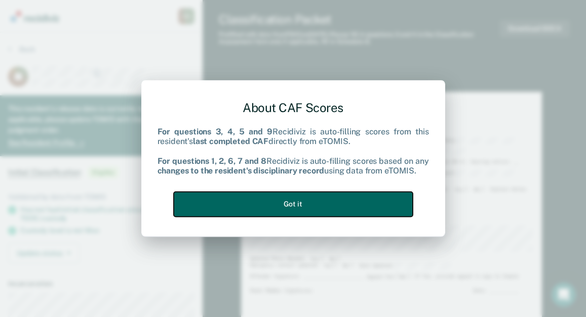
click at [313, 197] on button "Got it" at bounding box center [293, 204] width 239 height 25
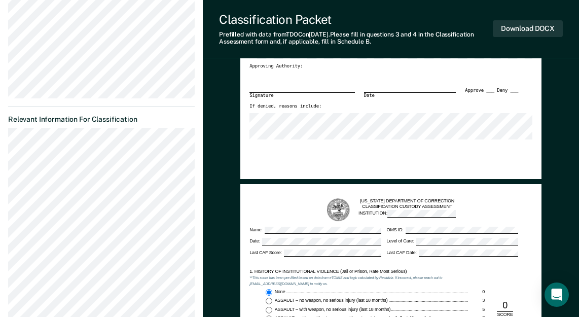
scroll to position [507, 0]
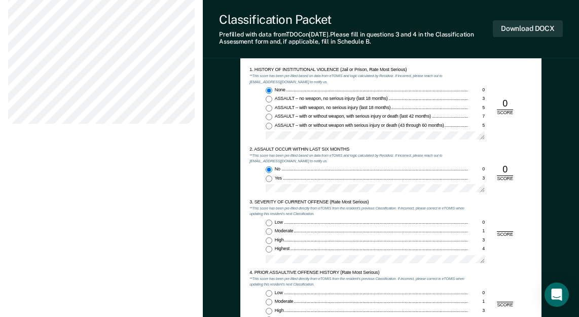
click at [269, 246] on input "Highest 4" at bounding box center [269, 249] width 7 height 7
type textarea "x"
radio input "true"
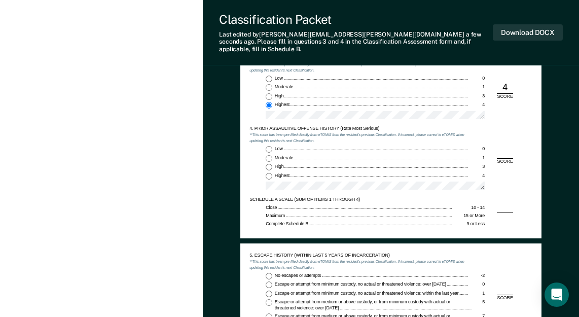
scroll to position [659, 0]
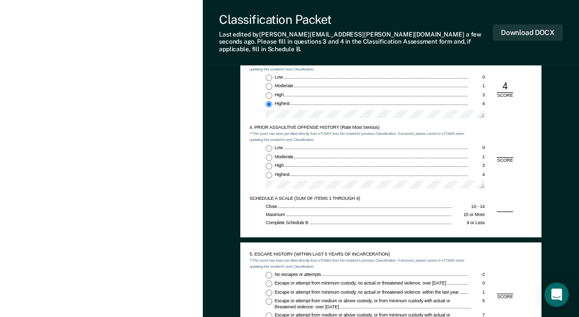
click at [268, 145] on input "Low 0" at bounding box center [269, 148] width 7 height 7
type textarea "x"
radio input "true"
click at [269, 272] on input "No escapes or attempts -2" at bounding box center [269, 275] width 7 height 7
type textarea "x"
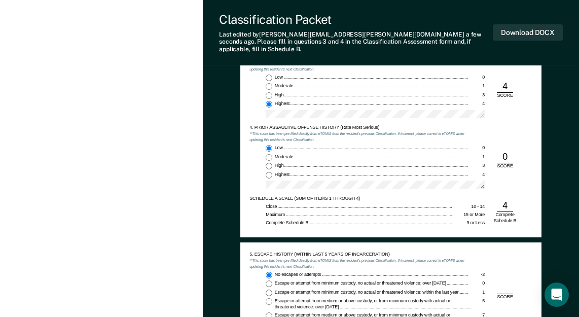
radio input "true"
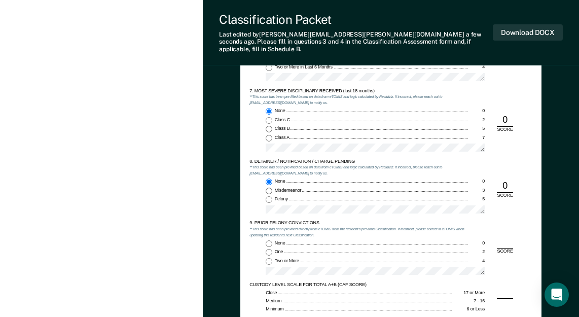
scroll to position [1014, 0]
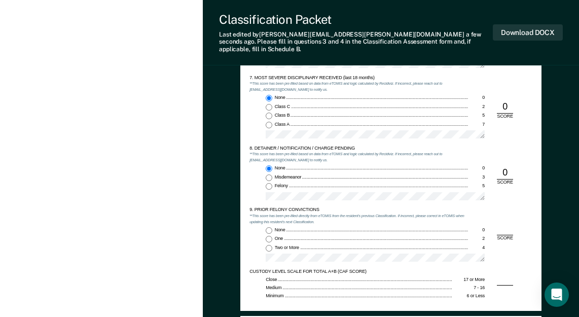
click at [270, 236] on input "One 2" at bounding box center [269, 239] width 7 height 7
type textarea "x"
radio input "true"
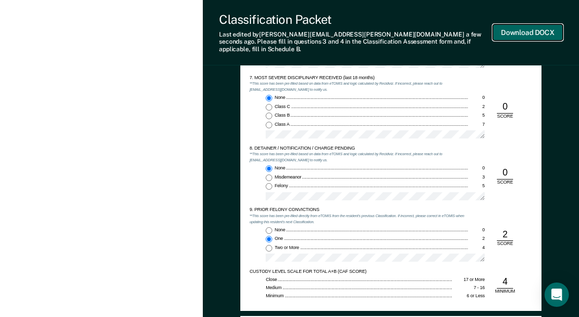
click at [517, 33] on button "Download DOCX" at bounding box center [528, 32] width 70 height 17
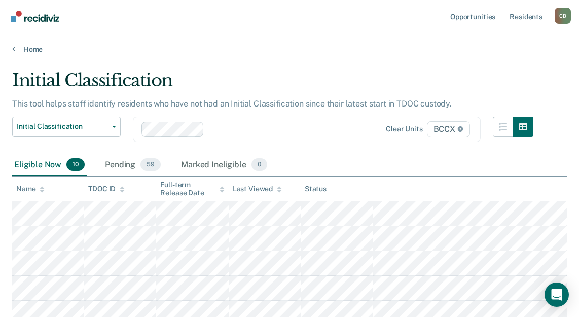
click at [316, 64] on main "Initial Classification This tool helps staff identify residents who have not ha…" at bounding box center [289, 287] width 579 height 466
click at [387, 165] on div "Eligible Now 10 Pending 59 Marked Ineligible 0" at bounding box center [289, 165] width 554 height 23
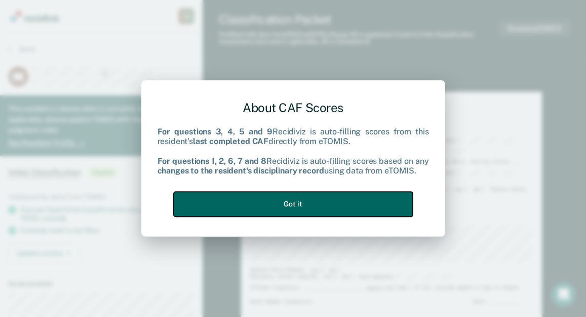
click at [319, 206] on button "Got it" at bounding box center [293, 204] width 239 height 25
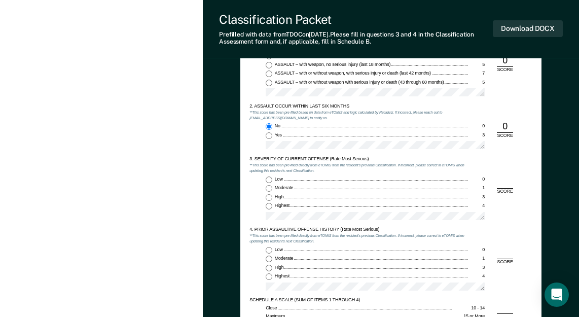
scroll to position [557, 0]
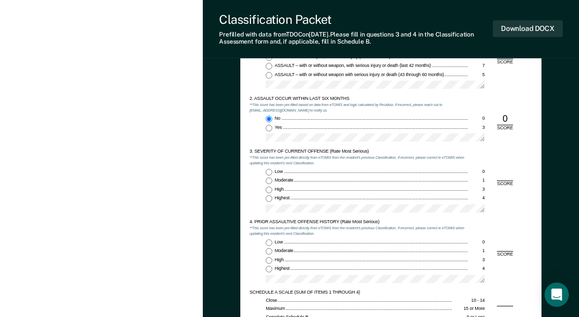
click at [270, 181] on input "Moderate 1" at bounding box center [269, 180] width 7 height 7
type textarea "x"
radio input "true"
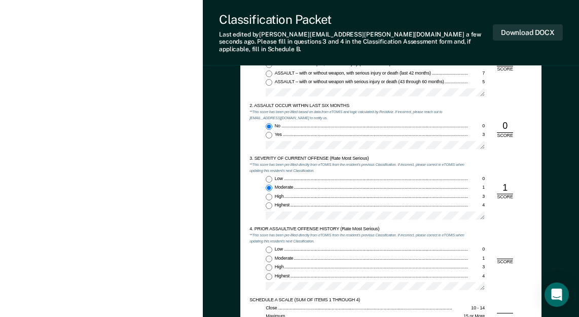
click at [271, 273] on input "Highest 4" at bounding box center [269, 276] width 7 height 7
type textarea "x"
radio input "true"
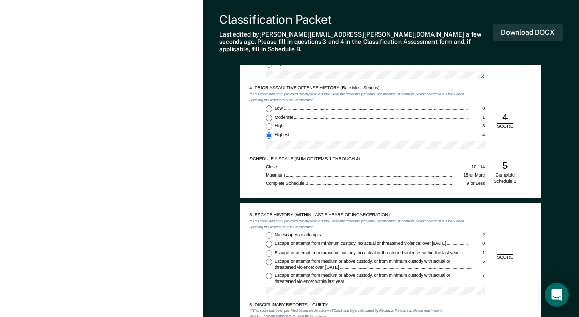
scroll to position [710, 0]
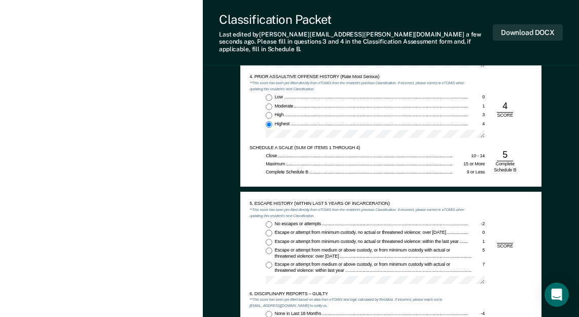
click at [266, 221] on input "No escapes or attempts -2" at bounding box center [269, 224] width 7 height 7
type textarea "x"
radio input "true"
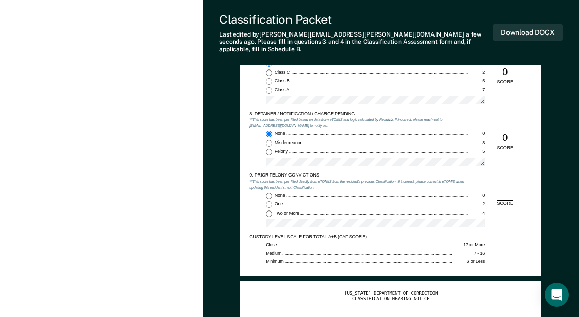
scroll to position [1064, 0]
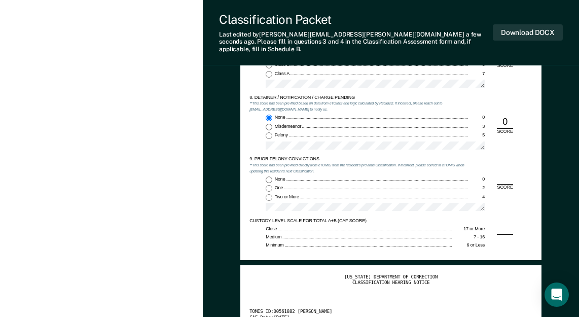
click at [269, 185] on input "One 2" at bounding box center [269, 188] width 7 height 7
type textarea "x"
radio input "true"
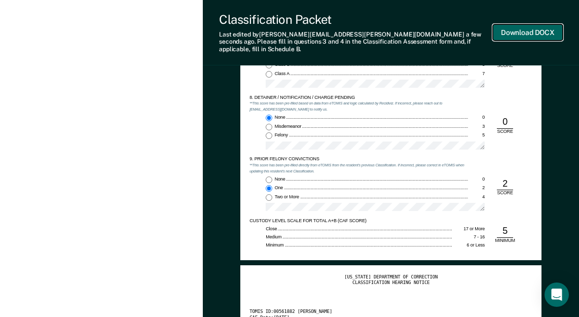
click at [519, 24] on button "Download DOCX" at bounding box center [528, 32] width 70 height 17
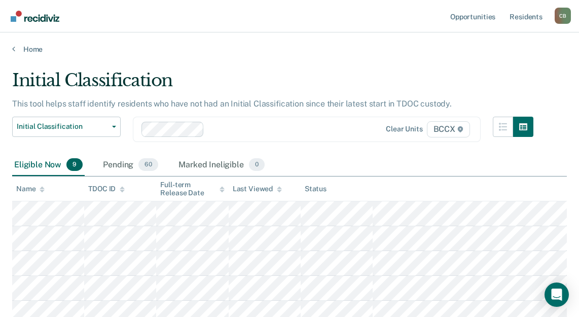
click at [386, 165] on div "Eligible Now 9 Pending 60 Marked Ineligible 0" at bounding box center [289, 165] width 554 height 23
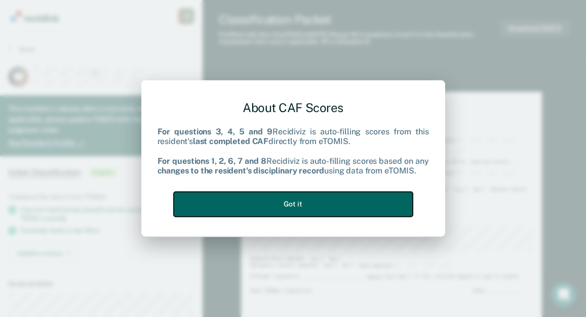
click at [307, 198] on button "Got it" at bounding box center [293, 204] width 239 height 25
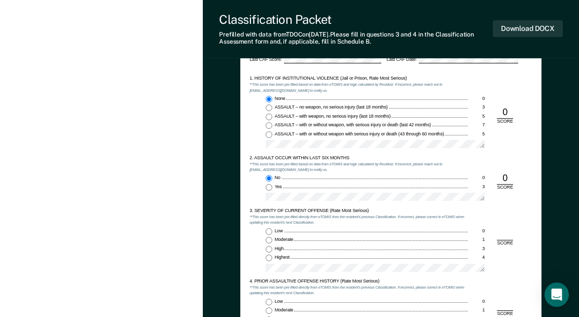
scroll to position [608, 0]
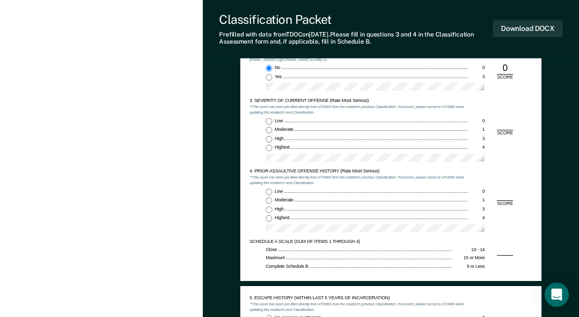
click at [269, 145] on input "Highest 4" at bounding box center [269, 147] width 7 height 7
type textarea "x"
radio input "true"
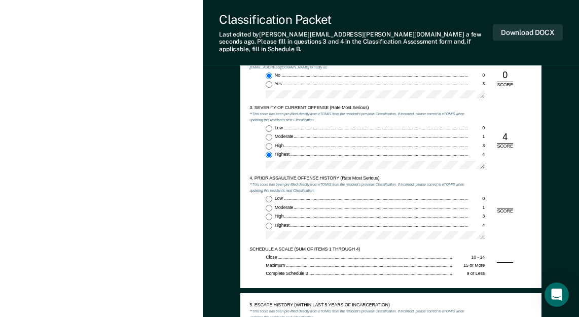
click at [269, 196] on input "Low 0" at bounding box center [269, 199] width 7 height 7
type textarea "x"
radio input "true"
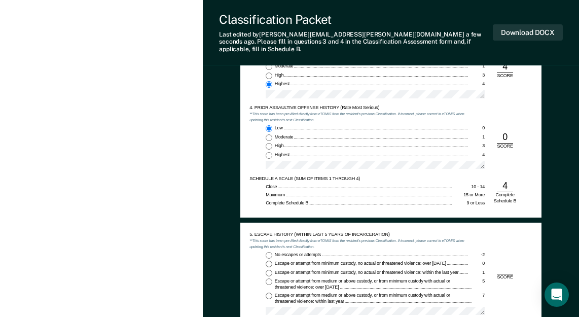
scroll to position [760, 0]
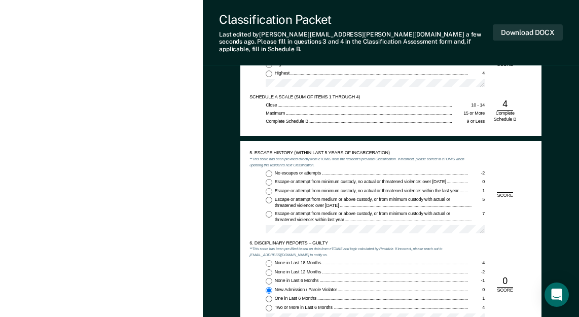
click at [269, 170] on input "No escapes or attempts -2" at bounding box center [269, 173] width 7 height 7
type textarea "x"
radio input "true"
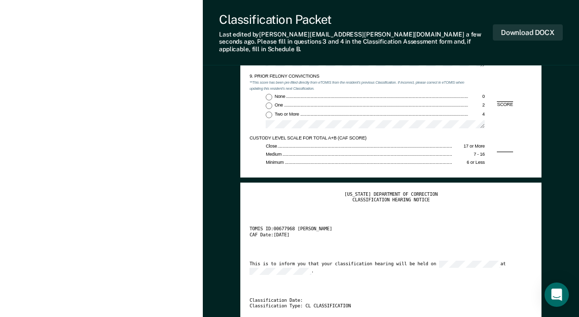
scroll to position [1115, 0]
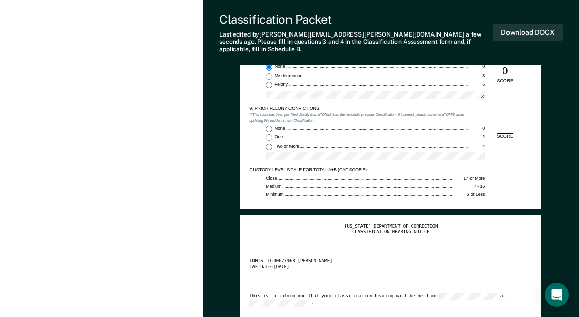
click at [267, 126] on input "None 0" at bounding box center [269, 129] width 7 height 7
type textarea "x"
radio input "true"
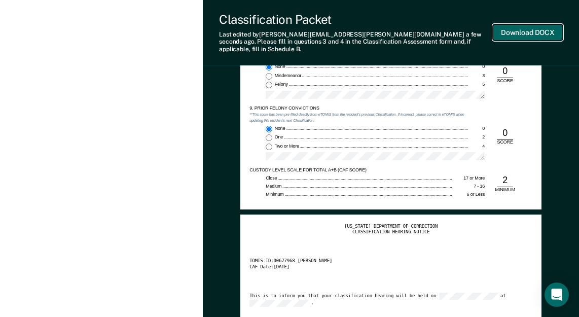
click at [534, 28] on button "Download DOCX" at bounding box center [528, 32] width 70 height 17
drag, startPoint x: 159, startPoint y: 76, endPoint x: 102, endPoint y: 45, distance: 64.9
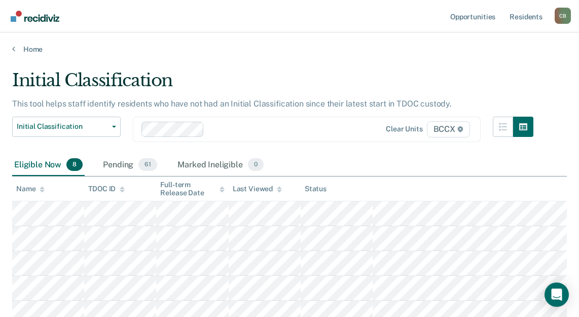
click at [323, 158] on div "Eligible Now 8 Pending 61 Marked Ineligible 0" at bounding box center [289, 165] width 554 height 23
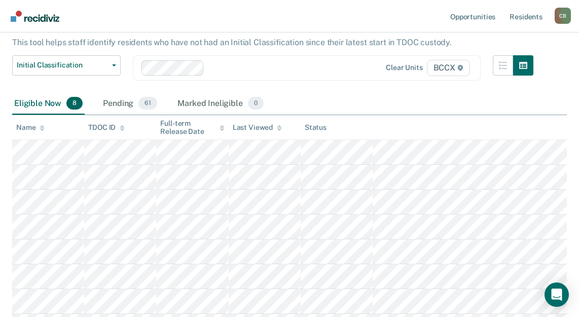
scroll to position [55, 0]
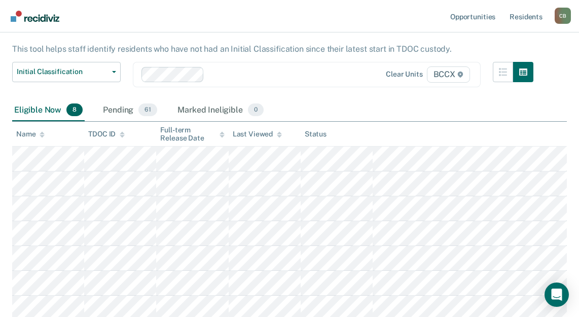
click at [357, 102] on div "Eligible Now 8 Pending 61 Marked Ineligible 0" at bounding box center [289, 110] width 554 height 23
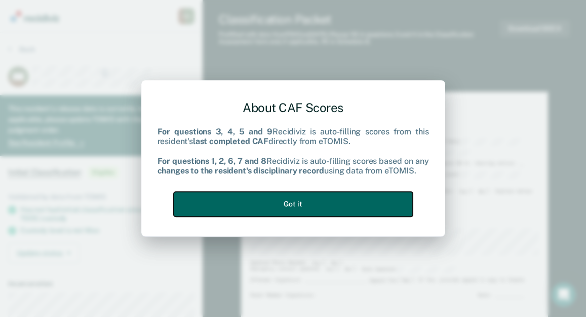
click at [300, 202] on button "Got it" at bounding box center [293, 204] width 239 height 25
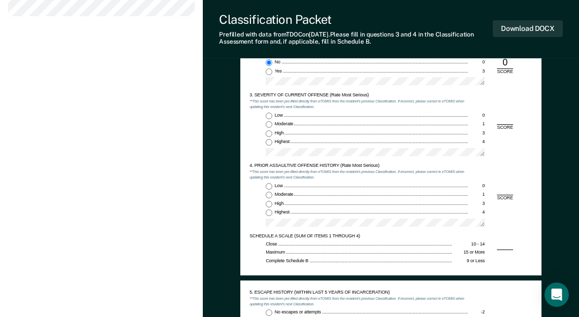
scroll to position [608, 0]
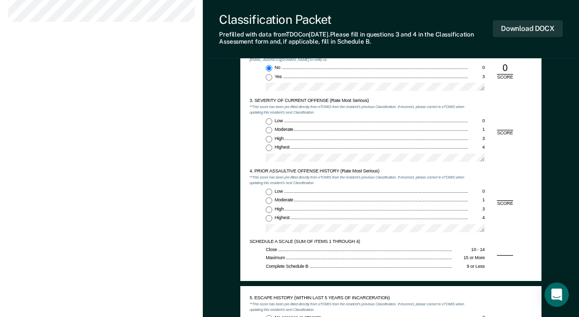
click at [268, 147] on input "Highest 4" at bounding box center [269, 147] width 7 height 7
type textarea "x"
radio input "true"
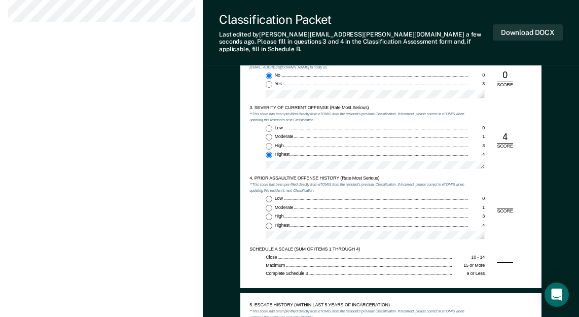
click at [270, 196] on input "Low 0" at bounding box center [269, 199] width 7 height 7
type textarea "x"
radio input "true"
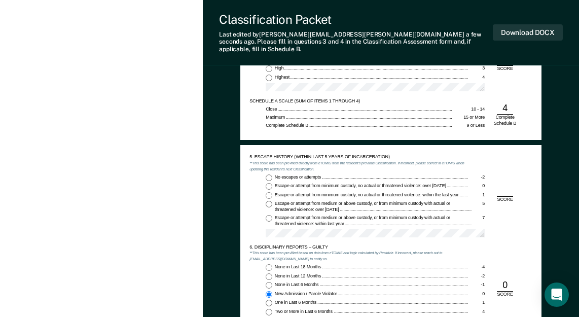
scroll to position [760, 0]
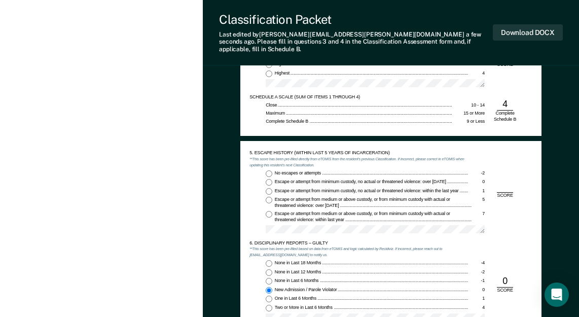
click at [266, 170] on input "No escapes or attempts -2" at bounding box center [269, 173] width 7 height 7
type textarea "x"
radio input "true"
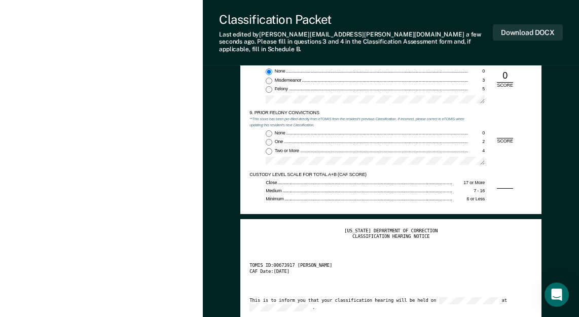
scroll to position [1115, 0]
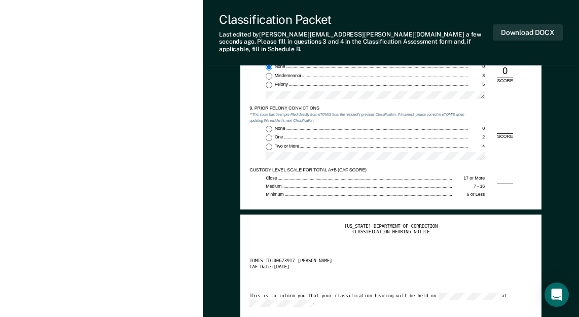
click at [269, 116] on div "9. PRIOR FELONY CONVICTIONS **This score has been pre-filled directly from eTOM…" at bounding box center [358, 136] width 219 height 62
click at [269, 126] on input "None 0" at bounding box center [269, 129] width 7 height 7
type textarea "x"
radio input "true"
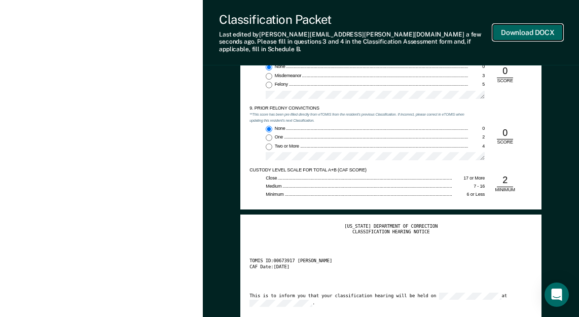
click at [531, 28] on button "Download DOCX" at bounding box center [528, 32] width 70 height 17
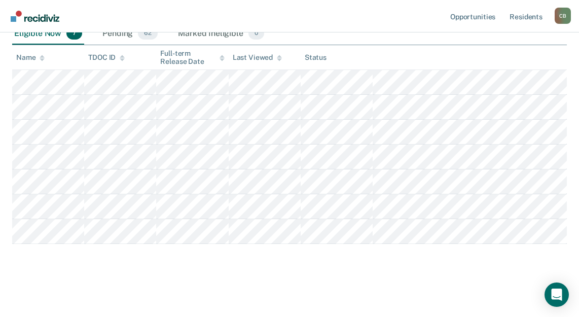
scroll to position [55, 0]
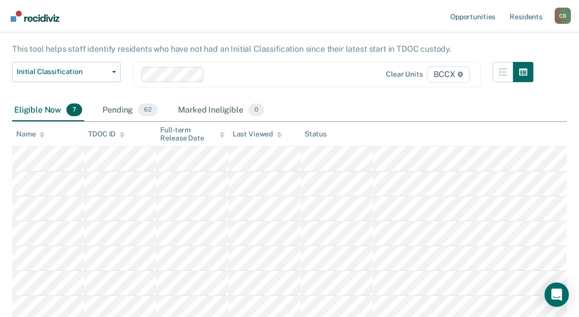
click at [388, 109] on div "Eligible Now 7 Pending 62 Marked Ineligible 0" at bounding box center [289, 110] width 554 height 23
click at [404, 109] on div "Eligible Now 7 Pending 62 Marked Ineligible 0" at bounding box center [289, 110] width 554 height 23
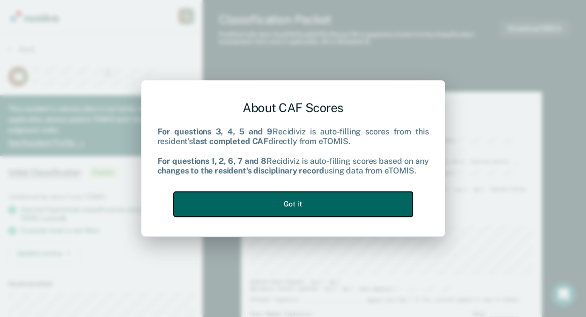
click at [293, 204] on button "Got it" at bounding box center [293, 204] width 239 height 25
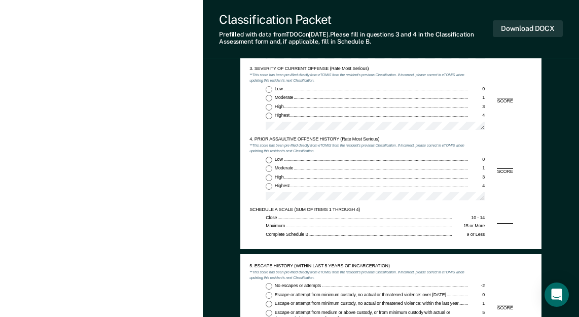
scroll to position [608, 0]
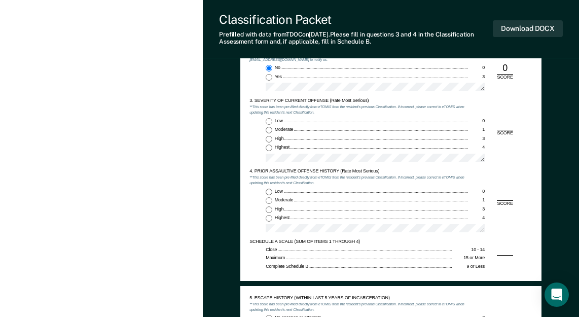
click at [269, 146] on input "Highest 4" at bounding box center [269, 147] width 7 height 7
type textarea "x"
radio input "true"
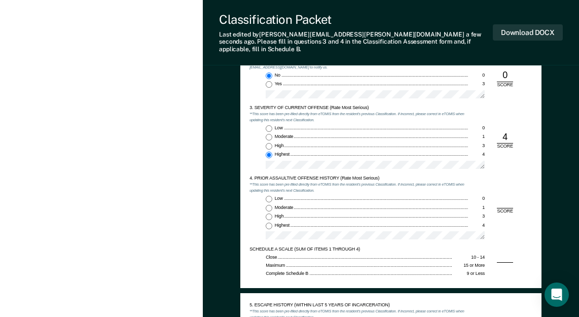
click at [269, 196] on input "Low 0" at bounding box center [269, 199] width 7 height 7
type textarea "x"
radio input "true"
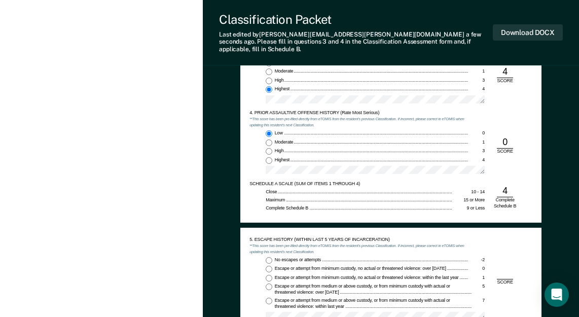
scroll to position [760, 0]
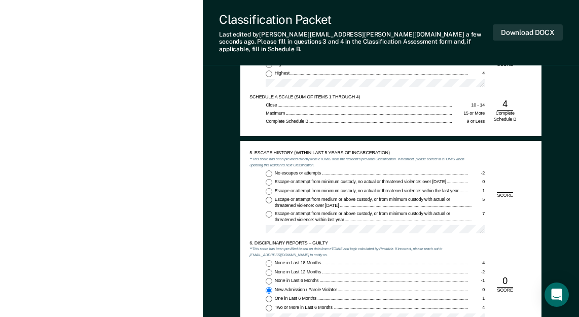
click at [268, 170] on input "No escapes or attempts -2" at bounding box center [269, 173] width 7 height 7
type textarea "x"
radio input "true"
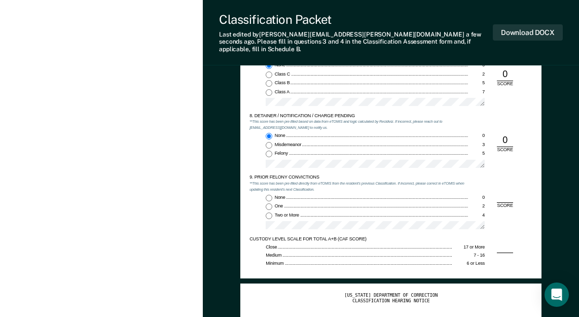
scroll to position [1064, 0]
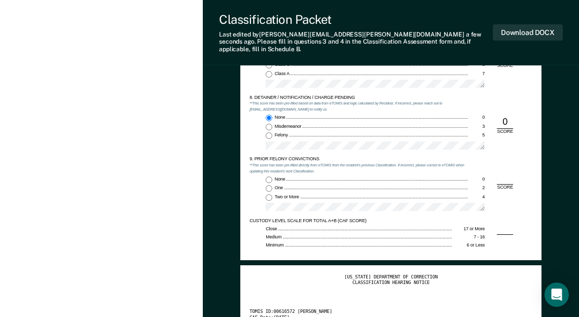
click at [270, 176] on input "None 0" at bounding box center [269, 179] width 7 height 7
type textarea "x"
radio input "true"
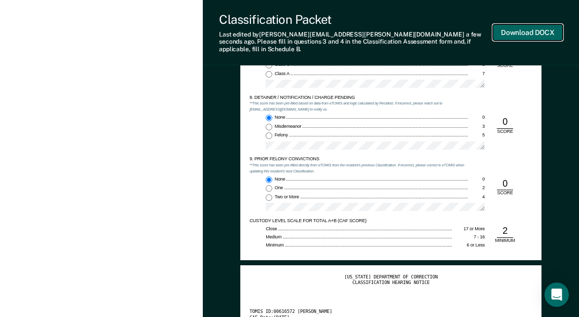
click at [522, 31] on button "Download DOCX" at bounding box center [528, 32] width 70 height 17
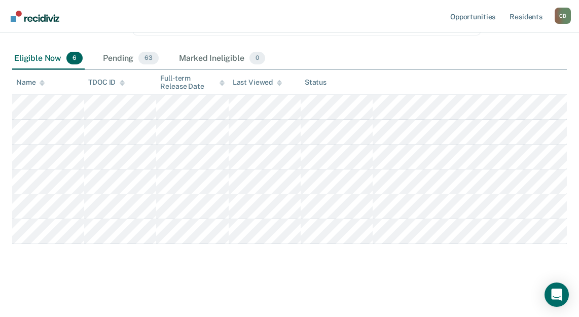
scroll to position [55, 0]
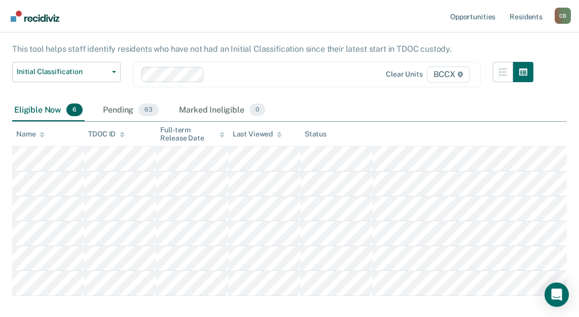
click at [418, 111] on div "Eligible Now 6 Pending 63 Marked Ineligible 0" at bounding box center [289, 110] width 554 height 23
click at [354, 107] on div "Eligible Now 6 Pending 63 Marked Ineligible 0" at bounding box center [289, 110] width 554 height 23
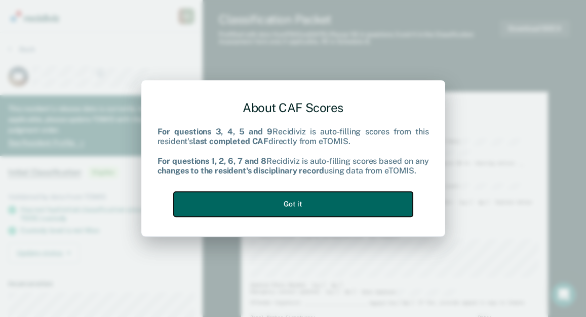
drag, startPoint x: 281, startPoint y: 208, endPoint x: 304, endPoint y: 205, distance: 22.9
click at [282, 208] on button "Got it" at bounding box center [293, 204] width 239 height 25
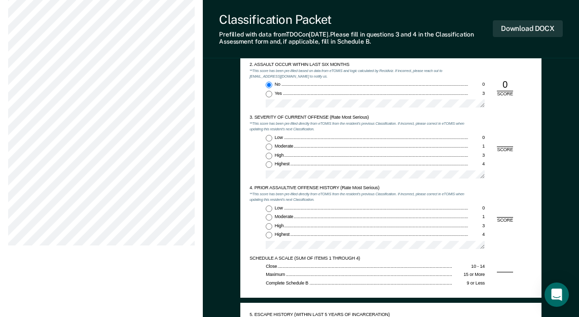
scroll to position [608, 0]
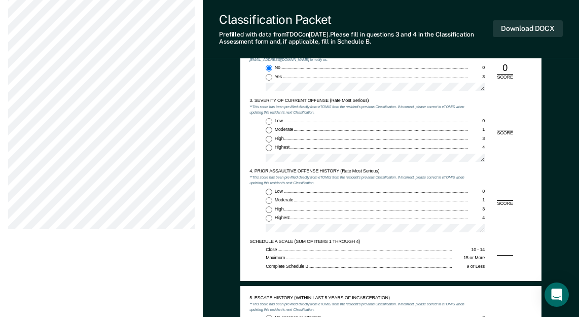
click at [267, 147] on input "Highest 4" at bounding box center [269, 147] width 7 height 7
type textarea "x"
radio input "true"
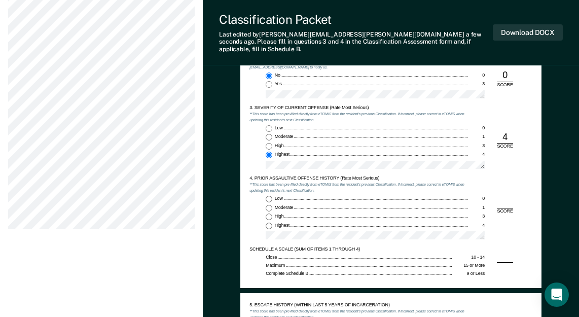
click at [267, 222] on input "Highest 4" at bounding box center [269, 225] width 7 height 7
type textarea "x"
radio input "true"
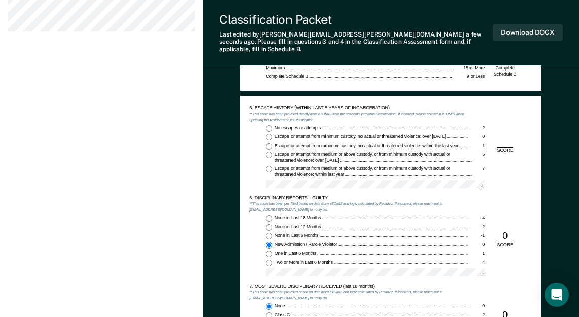
scroll to position [811, 0]
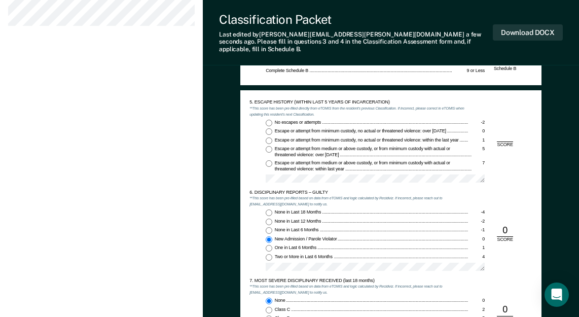
click at [268, 120] on input "No escapes or attempts -2" at bounding box center [269, 123] width 7 height 7
type textarea "x"
radio input "true"
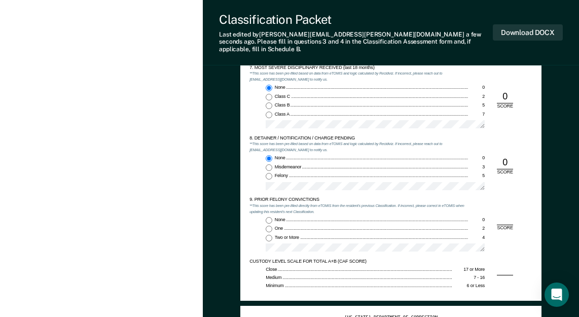
scroll to position [1064, 0]
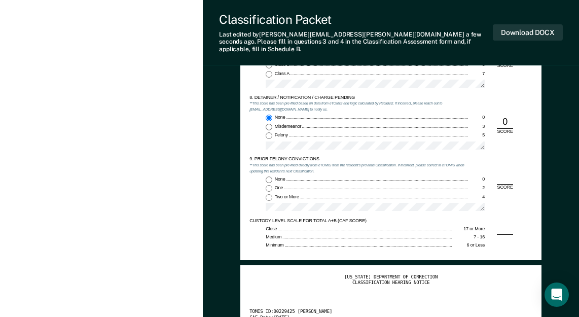
click at [269, 194] on input "Two or More 4" at bounding box center [269, 197] width 7 height 7
type textarea "x"
radio input "true"
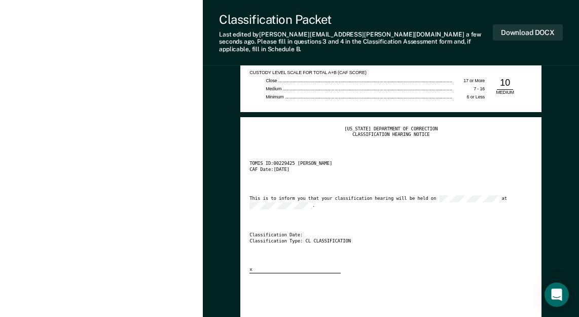
scroll to position [1216, 0]
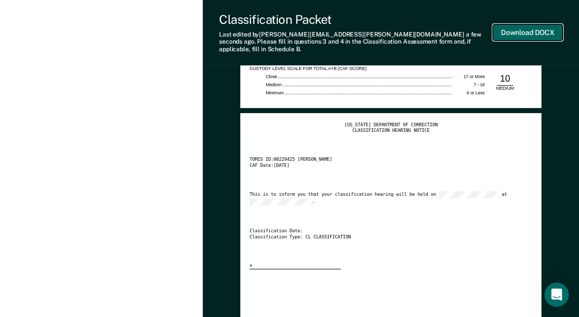
click at [510, 31] on button "Download DOCX" at bounding box center [528, 32] width 70 height 17
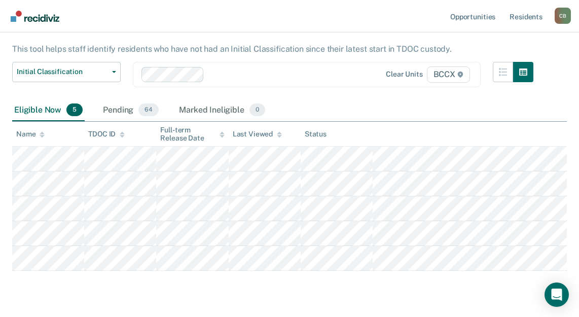
click at [384, 119] on div "Eligible Now 5 Pending 64 Marked Ineligible 0" at bounding box center [289, 110] width 554 height 23
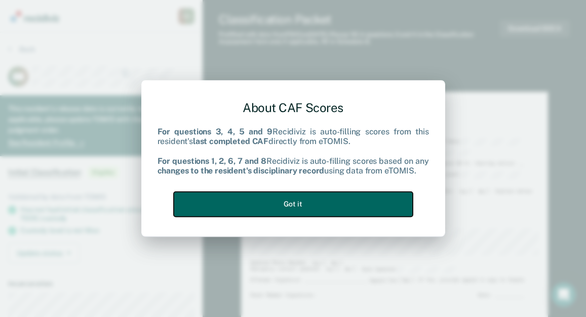
click at [284, 206] on button "Got it" at bounding box center [293, 204] width 239 height 25
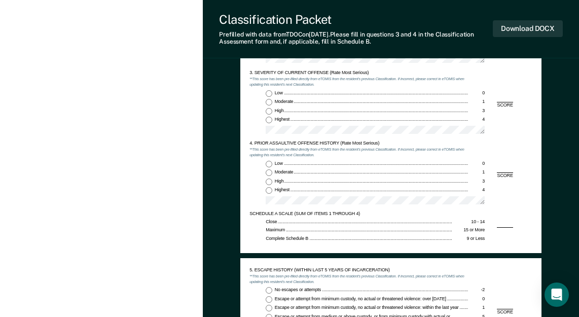
scroll to position [608, 0]
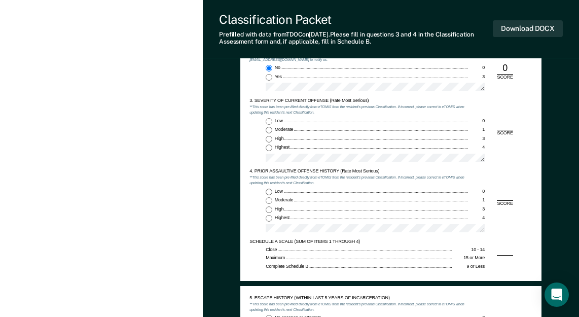
click at [272, 148] on input "Highest 4" at bounding box center [269, 147] width 7 height 7
type textarea "x"
radio input "true"
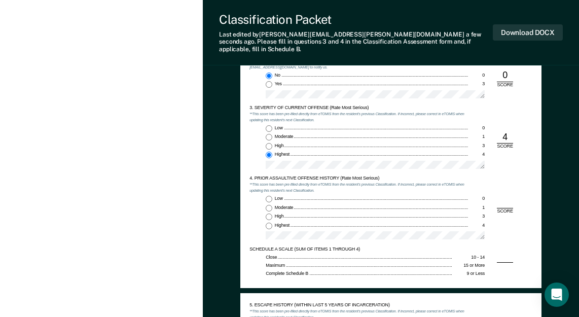
click at [268, 196] on input "Low 0" at bounding box center [269, 199] width 7 height 7
type textarea "x"
radio input "true"
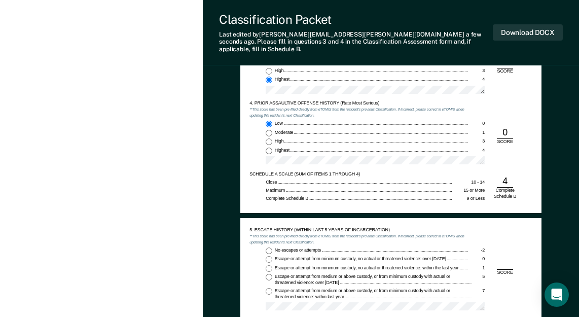
scroll to position [811, 0]
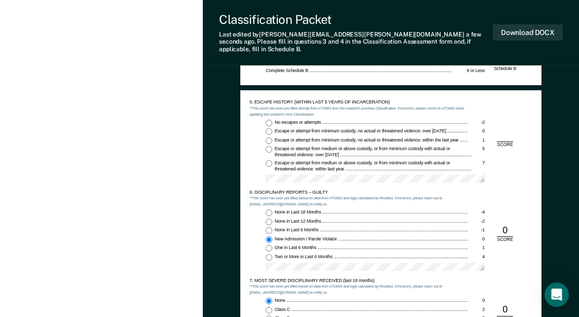
click at [268, 120] on input "No escapes or attempts -2" at bounding box center [269, 123] width 7 height 7
type textarea "x"
radio input "true"
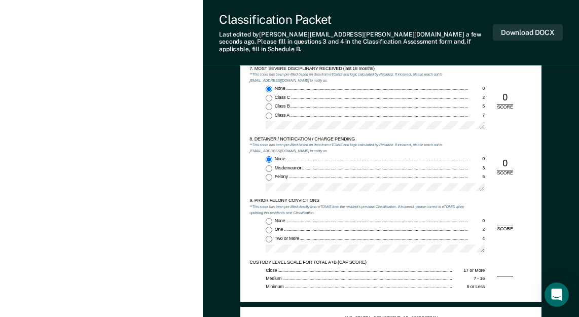
scroll to position [1064, 0]
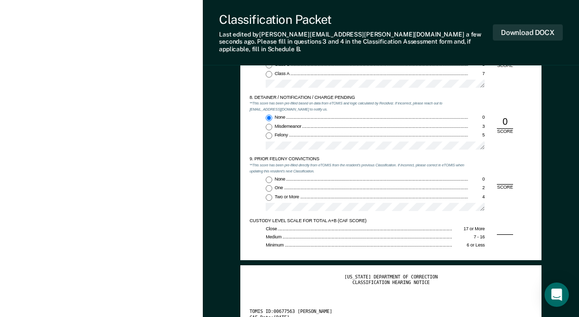
click at [268, 176] on input "None 0" at bounding box center [269, 179] width 7 height 7
type textarea "x"
radio input "true"
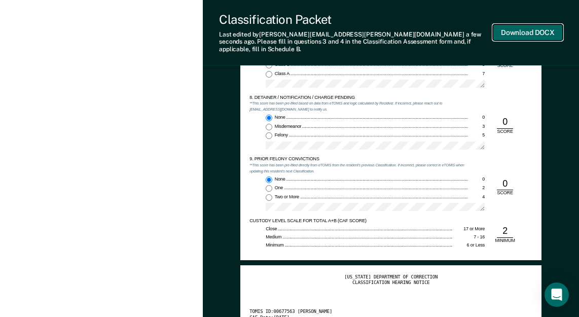
click at [517, 31] on button "Download DOCX" at bounding box center [528, 32] width 70 height 17
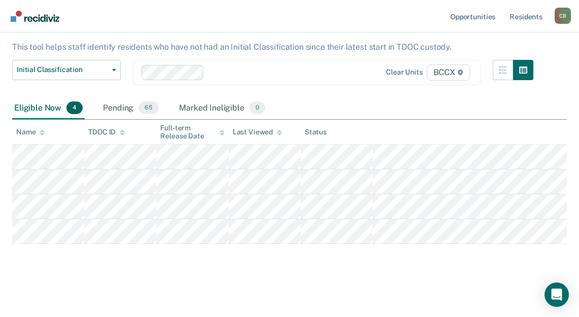
scroll to position [55, 0]
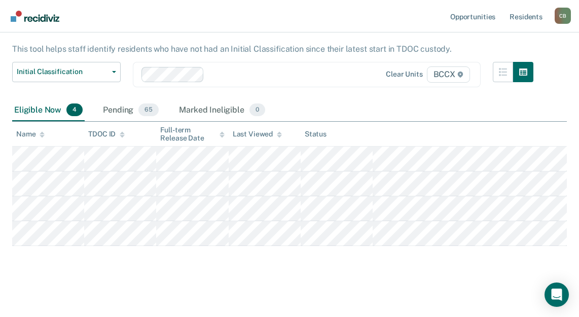
drag, startPoint x: 366, startPoint y: 102, endPoint x: 366, endPoint y: 108, distance: 6.1
click at [366, 102] on div "Eligible Now 4 Pending 65 Marked Ineligible 0" at bounding box center [289, 110] width 554 height 23
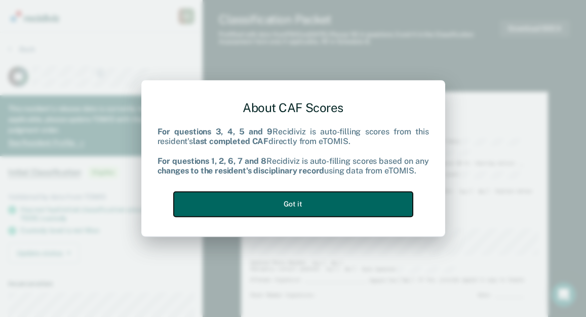
click at [287, 203] on button "Got it" at bounding box center [293, 204] width 239 height 25
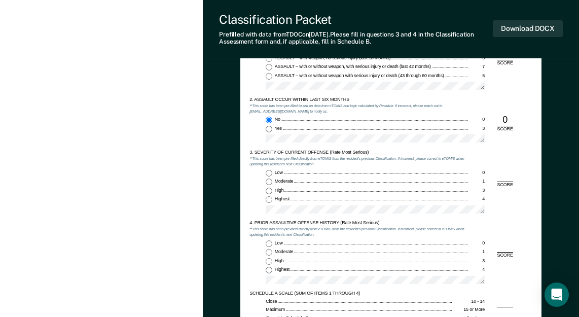
scroll to position [557, 0]
click at [268, 198] on input "Highest 4" at bounding box center [269, 198] width 7 height 7
type textarea "x"
radio input "true"
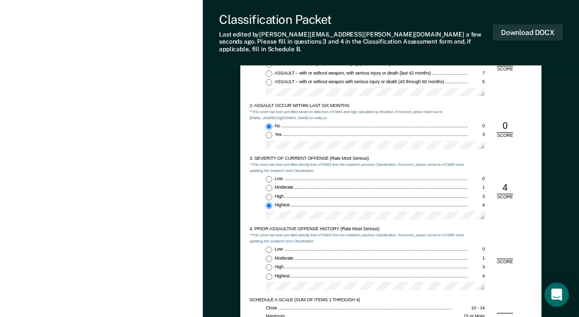
click at [272, 246] on div "Low 0 Moderate 1 High 3 Highest 4" at bounding box center [358, 270] width 219 height 48
click at [269, 246] on input "Low 0" at bounding box center [269, 249] width 7 height 7
type textarea "x"
radio input "true"
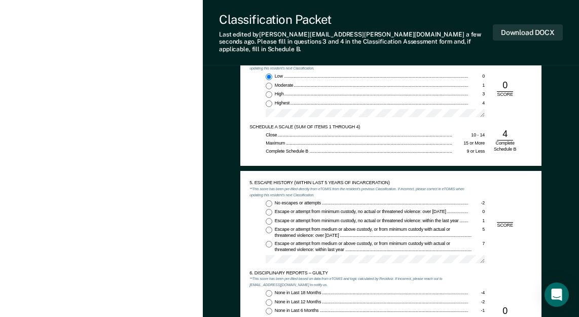
scroll to position [760, 0]
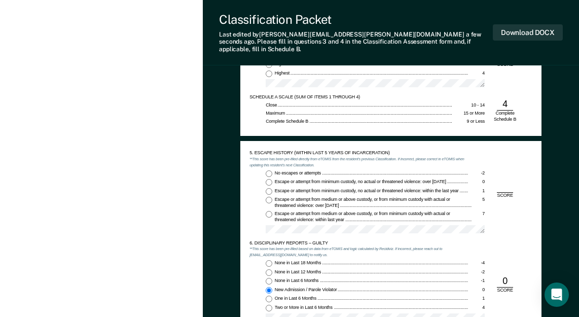
click at [268, 170] on input "No escapes or attempts -2" at bounding box center [269, 173] width 7 height 7
type textarea "x"
radio input "true"
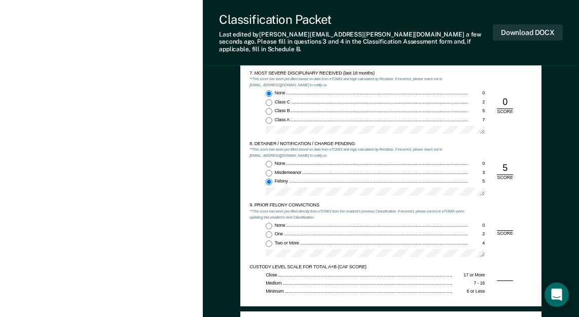
scroll to position [1064, 0]
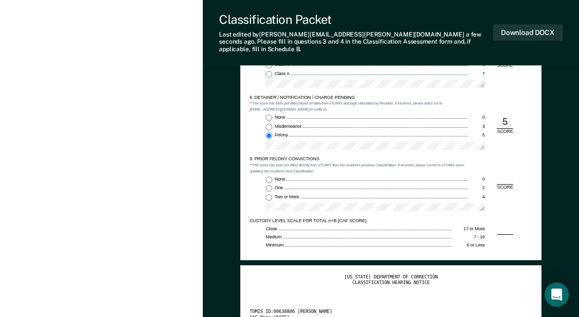
click at [271, 176] on input "None 0" at bounding box center [269, 179] width 7 height 7
type textarea "x"
radio input "true"
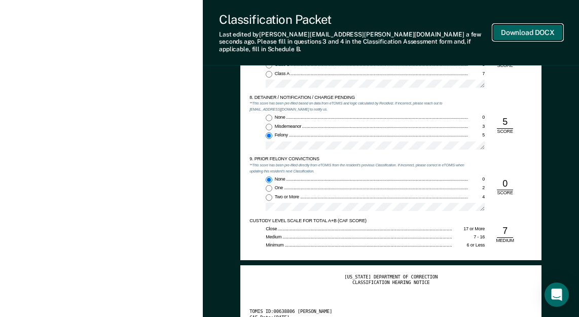
click at [534, 29] on button "Download DOCX" at bounding box center [528, 32] width 70 height 17
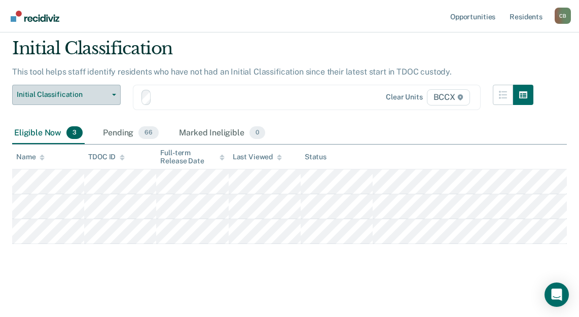
scroll to position [32, 0]
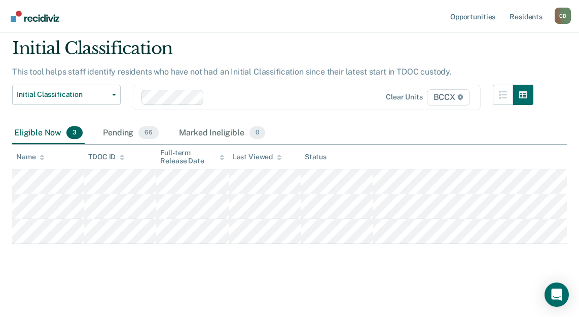
click at [321, 130] on div "Eligible Now 3 Pending 66 Marked Ineligible 0" at bounding box center [289, 133] width 554 height 23
click at [366, 134] on div "Eligible Now 3 Pending 66 Marked Ineligible 0" at bounding box center [289, 133] width 554 height 23
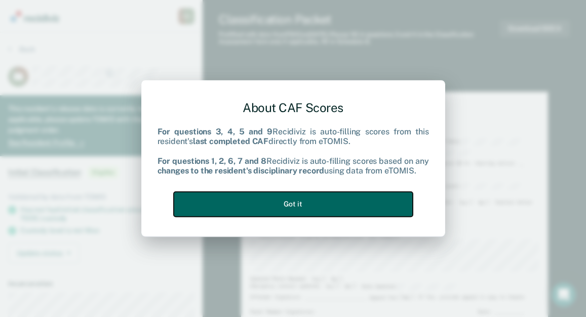
click at [320, 206] on button "Got it" at bounding box center [293, 204] width 239 height 25
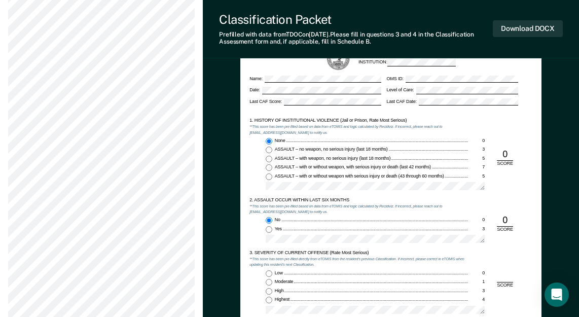
scroll to position [557, 0]
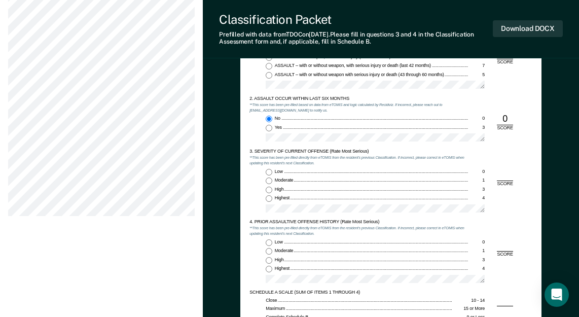
click at [270, 177] on input "Moderate 1" at bounding box center [269, 180] width 7 height 7
type textarea "x"
radio input "true"
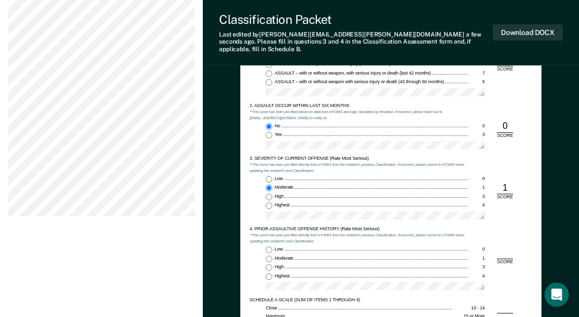
click at [270, 246] on input "Low 0" at bounding box center [269, 249] width 7 height 7
type textarea "x"
radio input "true"
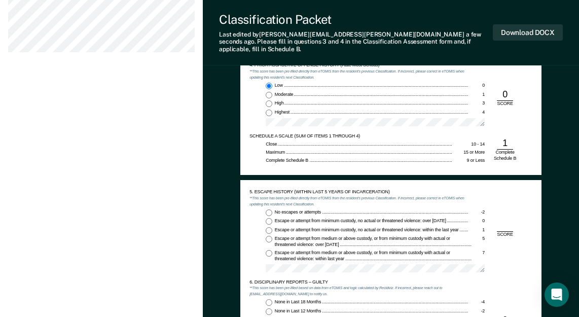
scroll to position [760, 0]
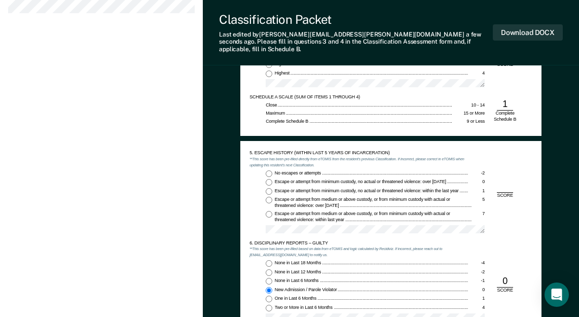
click at [271, 170] on input "No escapes or attempts -2" at bounding box center [269, 173] width 7 height 7
type textarea "x"
radio input "true"
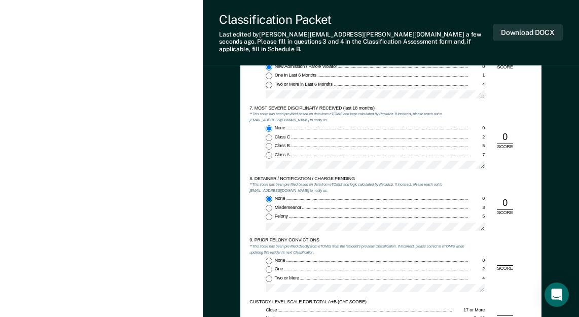
scroll to position [1014, 0]
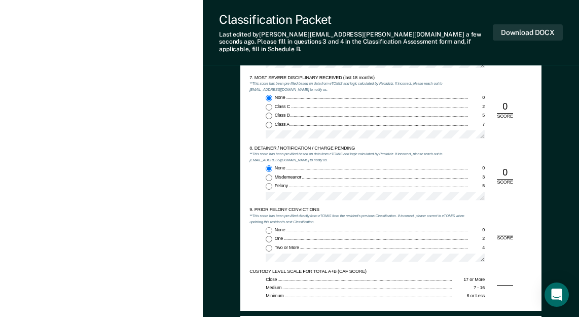
click at [265, 240] on div "None 0 One 2 Two or More 4" at bounding box center [358, 247] width 219 height 40
click at [269, 245] on input "Two or More 4" at bounding box center [269, 248] width 7 height 7
type textarea "x"
radio input "true"
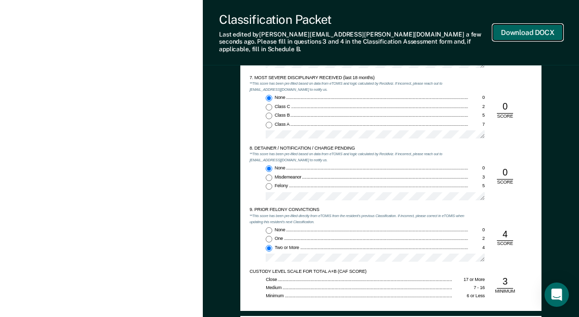
click at [531, 30] on button "Download DOCX" at bounding box center [528, 32] width 70 height 17
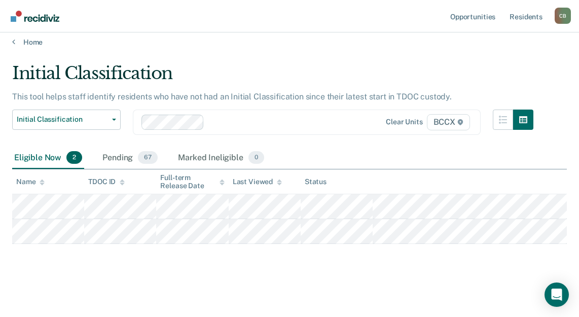
scroll to position [7, 0]
click at [358, 153] on div "Eligible Now 2 Pending 67 Marked Ineligible 0" at bounding box center [289, 158] width 554 height 23
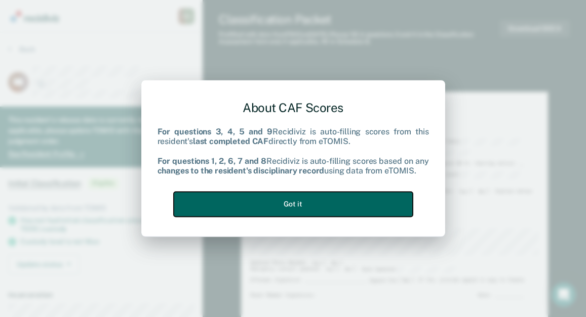
click at [304, 207] on button "Got it" at bounding box center [293, 204] width 239 height 25
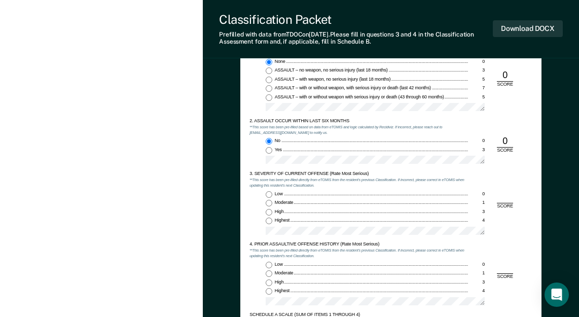
scroll to position [557, 0]
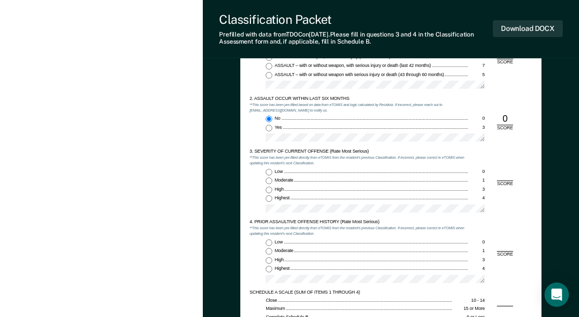
click at [268, 178] on input "Moderate 1" at bounding box center [269, 180] width 7 height 7
type textarea "x"
radio input "true"
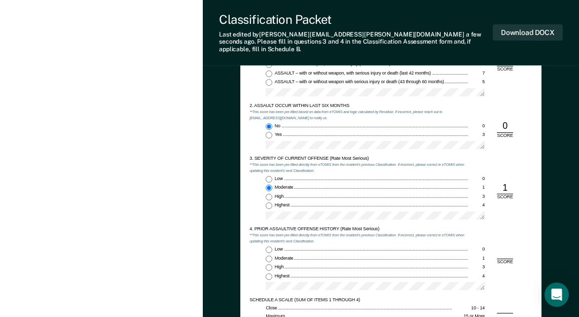
drag, startPoint x: 268, startPoint y: 242, endPoint x: 276, endPoint y: 242, distance: 8.6
click at [268, 246] on input "Low 0" at bounding box center [269, 249] width 7 height 7
type textarea "x"
radio input "true"
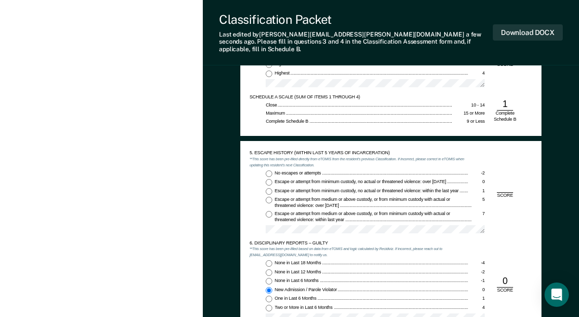
click at [269, 170] on input "No escapes or attempts -2" at bounding box center [269, 173] width 7 height 7
type textarea "x"
radio input "true"
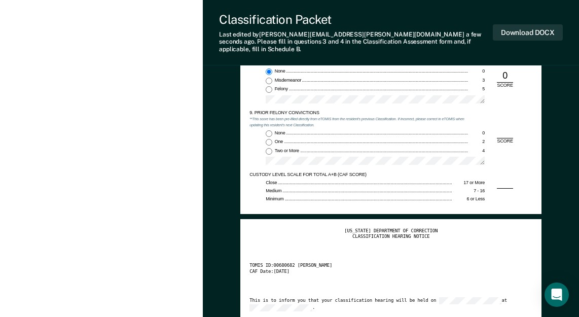
scroll to position [1115, 0]
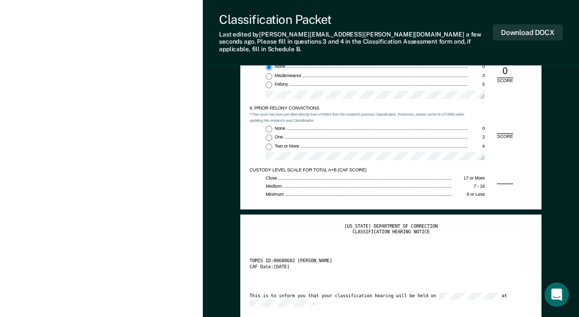
click at [269, 126] on input "None 0" at bounding box center [269, 129] width 7 height 7
type textarea "x"
radio input "true"
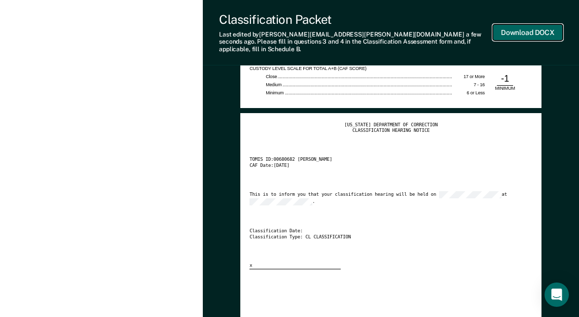
click at [525, 29] on button "Download DOCX" at bounding box center [528, 32] width 70 height 17
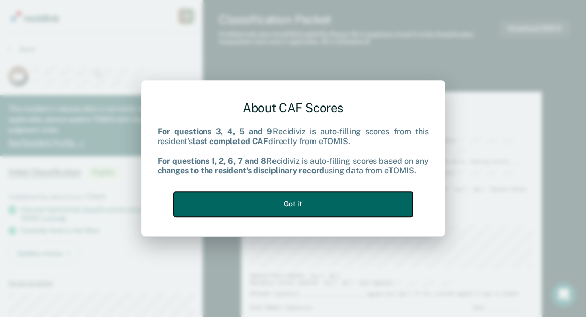
click at [336, 201] on button "Got it" at bounding box center [293, 204] width 239 height 25
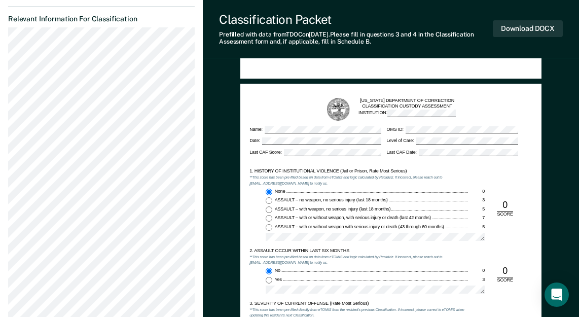
scroll to position [557, 0]
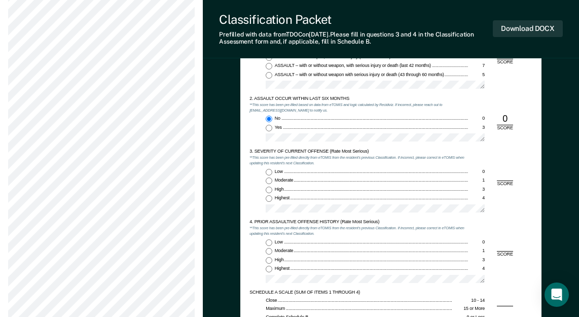
click at [267, 191] on input "High 3" at bounding box center [269, 190] width 7 height 7
type textarea "x"
radio input "true"
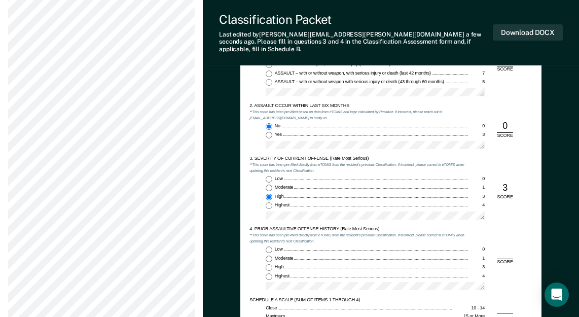
click at [269, 273] on input "Highest 4" at bounding box center [269, 276] width 7 height 7
type textarea "x"
radio input "true"
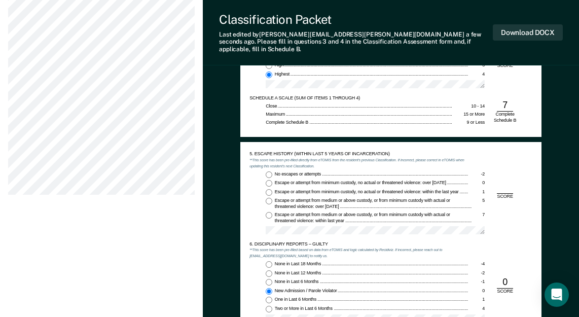
scroll to position [760, 0]
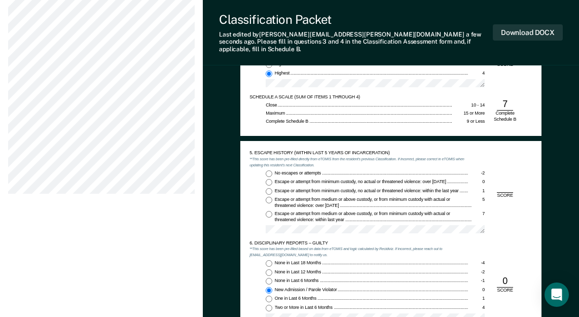
click at [269, 170] on input "No escapes or attempts -2" at bounding box center [269, 173] width 7 height 7
type textarea "x"
radio input "true"
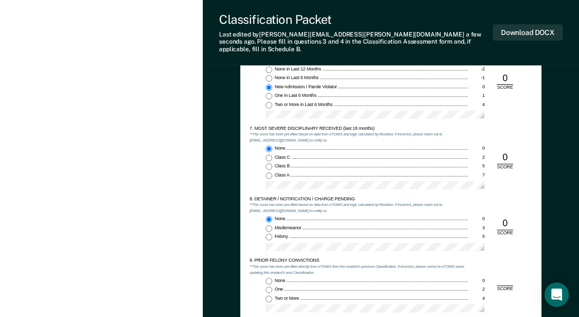
scroll to position [1014, 0]
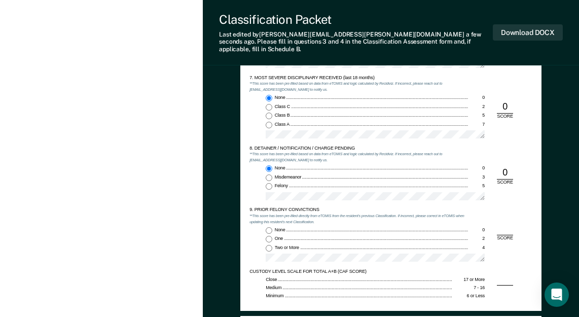
click at [269, 183] on input "Felony 5" at bounding box center [269, 186] width 7 height 7
type textarea "x"
radio input "false"
radio input "true"
click at [268, 245] on input "Two or More 4" at bounding box center [269, 248] width 7 height 7
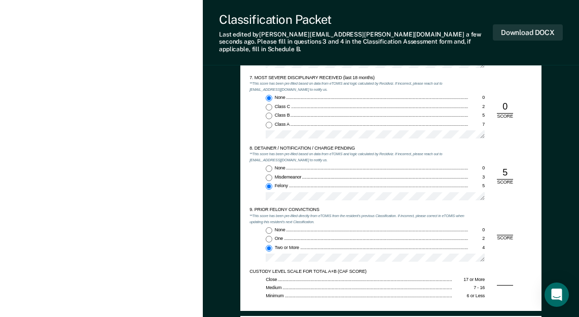
type textarea "x"
radio input "true"
click at [518, 29] on button "Download DOCX" at bounding box center [528, 32] width 70 height 17
type textarea "x"
